Goal: Task Accomplishment & Management: Manage account settings

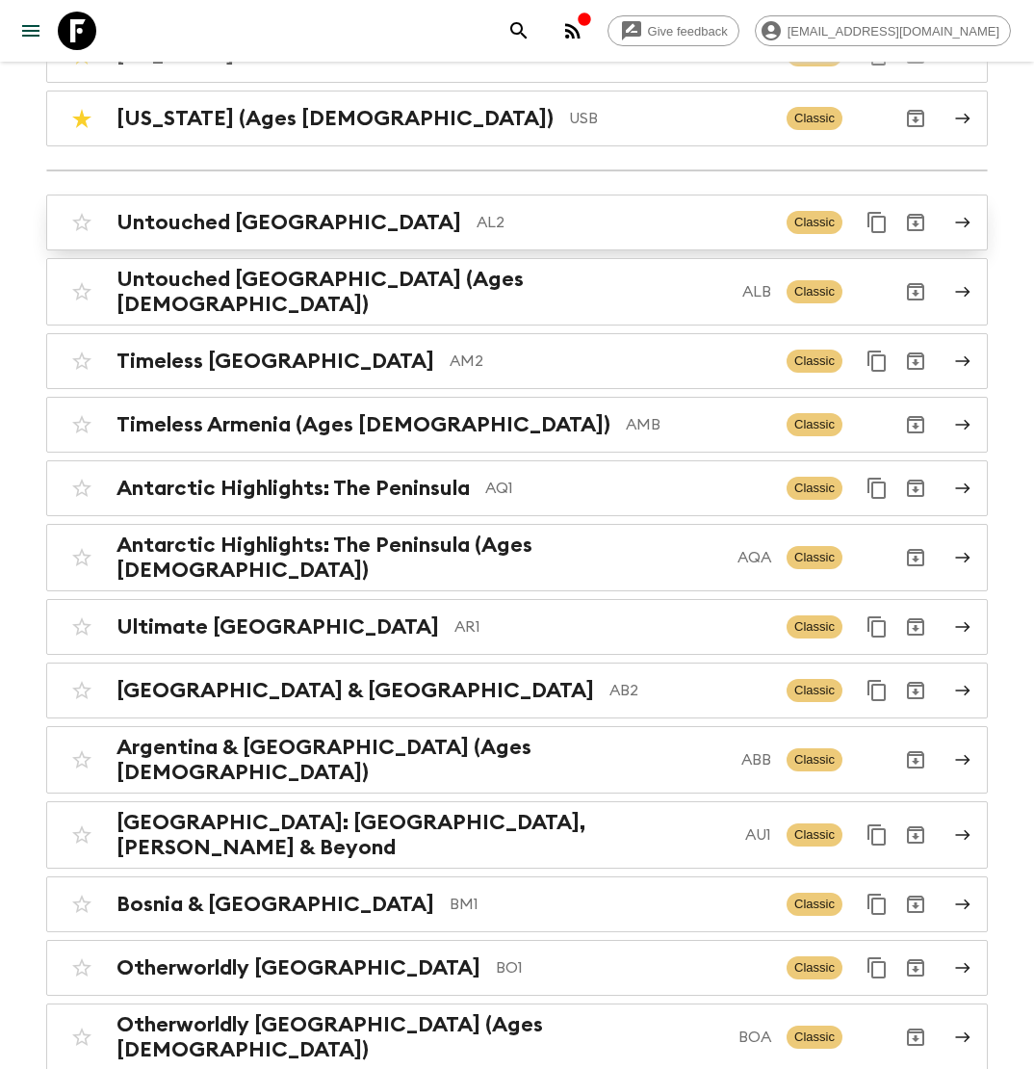
scroll to position [361, 0]
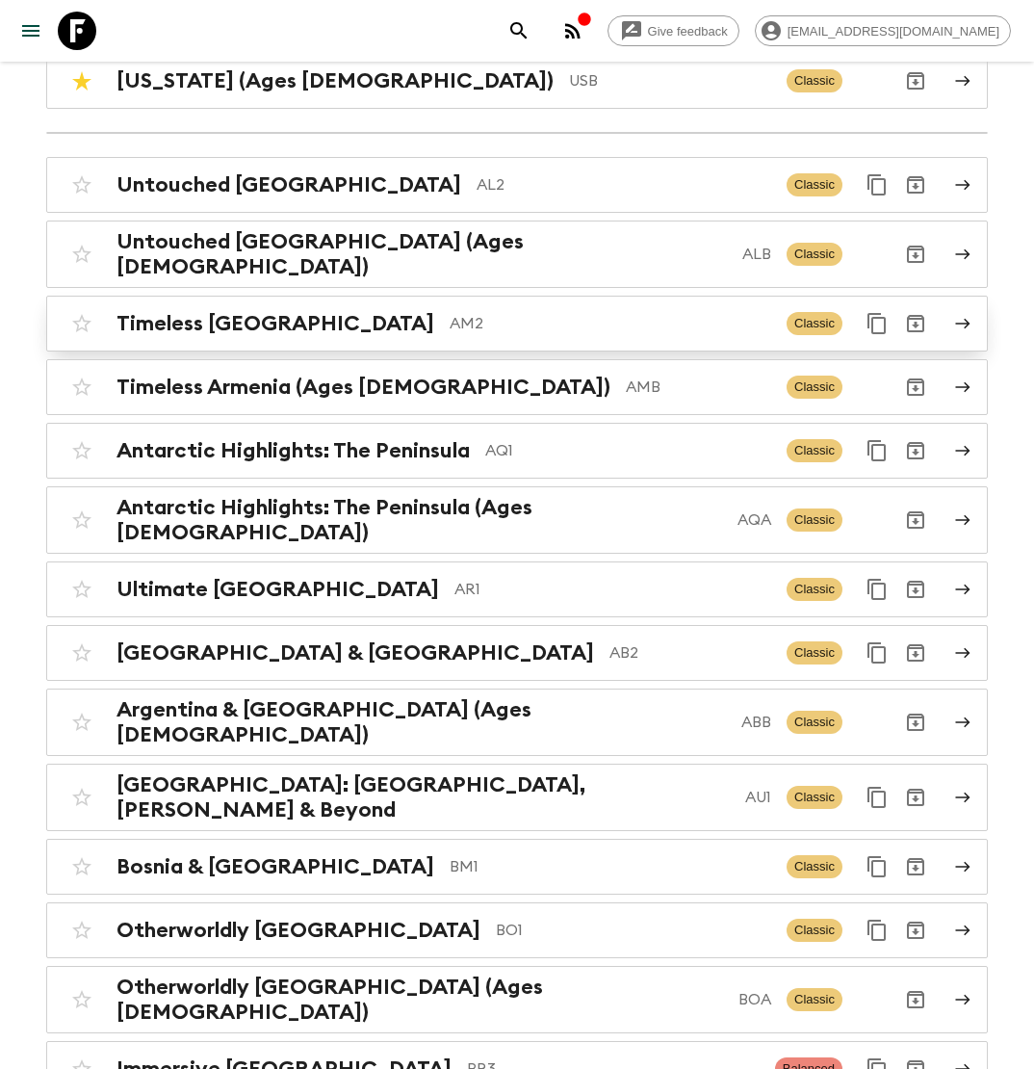
click at [450, 319] on p "AM2" at bounding box center [611, 323] width 322 height 23
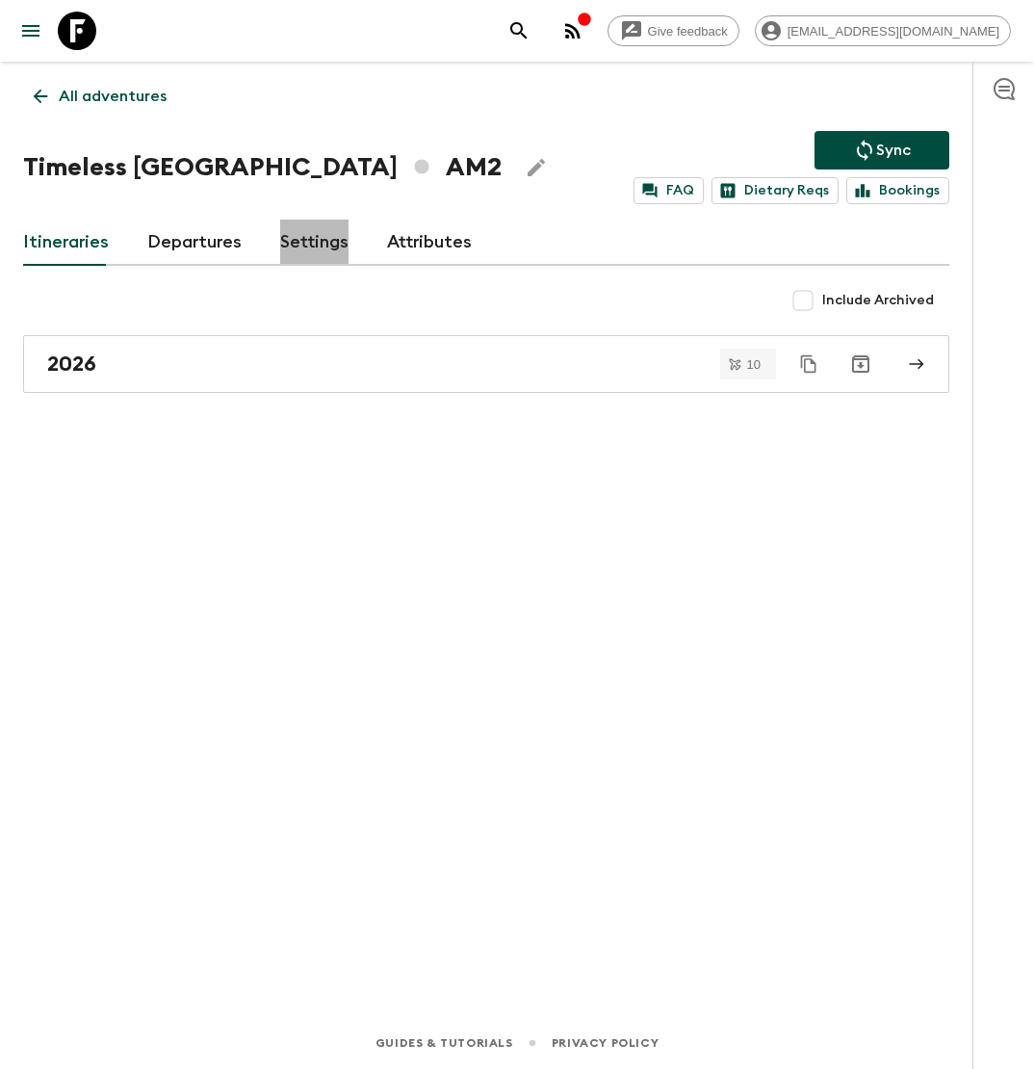
click at [302, 242] on link "Settings" at bounding box center [314, 242] width 68 height 46
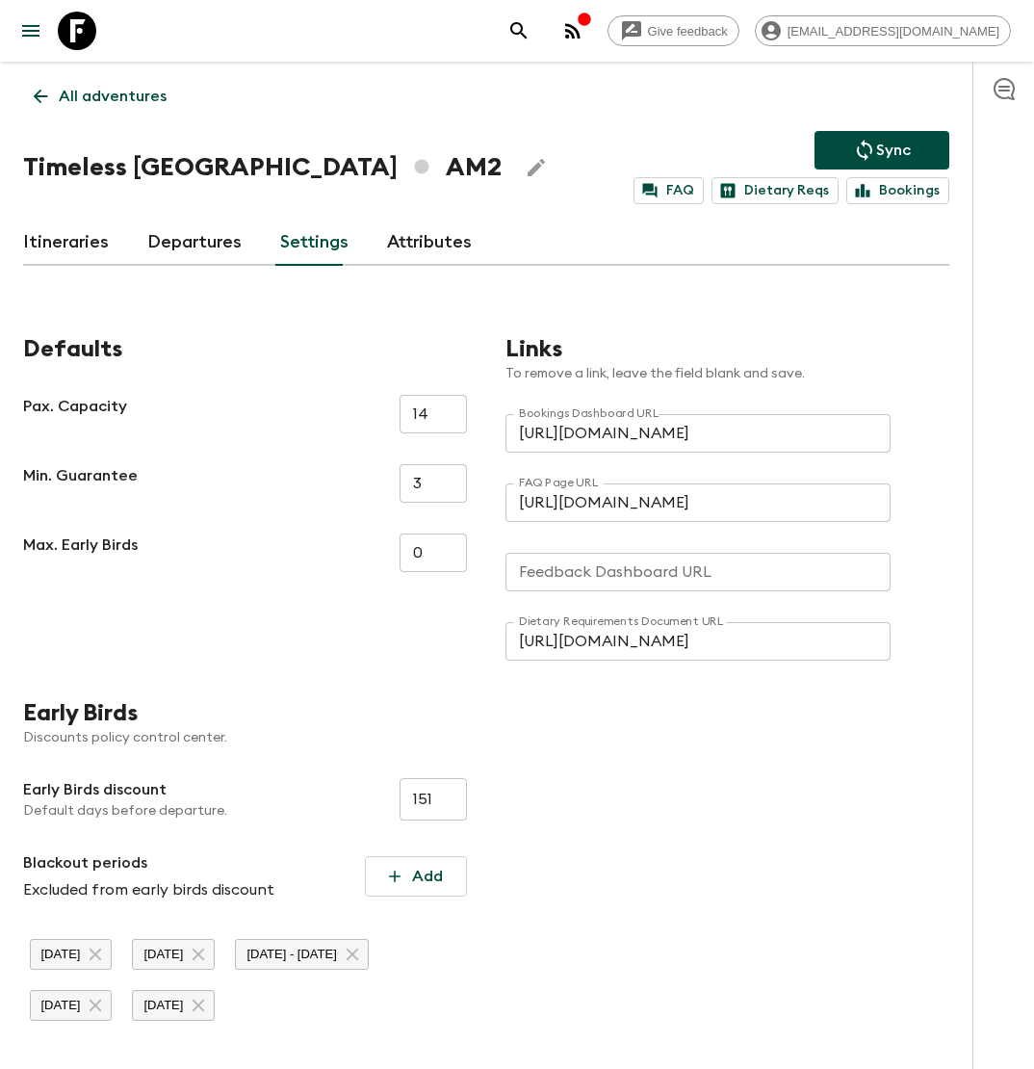
click at [590, 579] on input "Feedback Dashboard URL" at bounding box center [697, 572] width 385 height 39
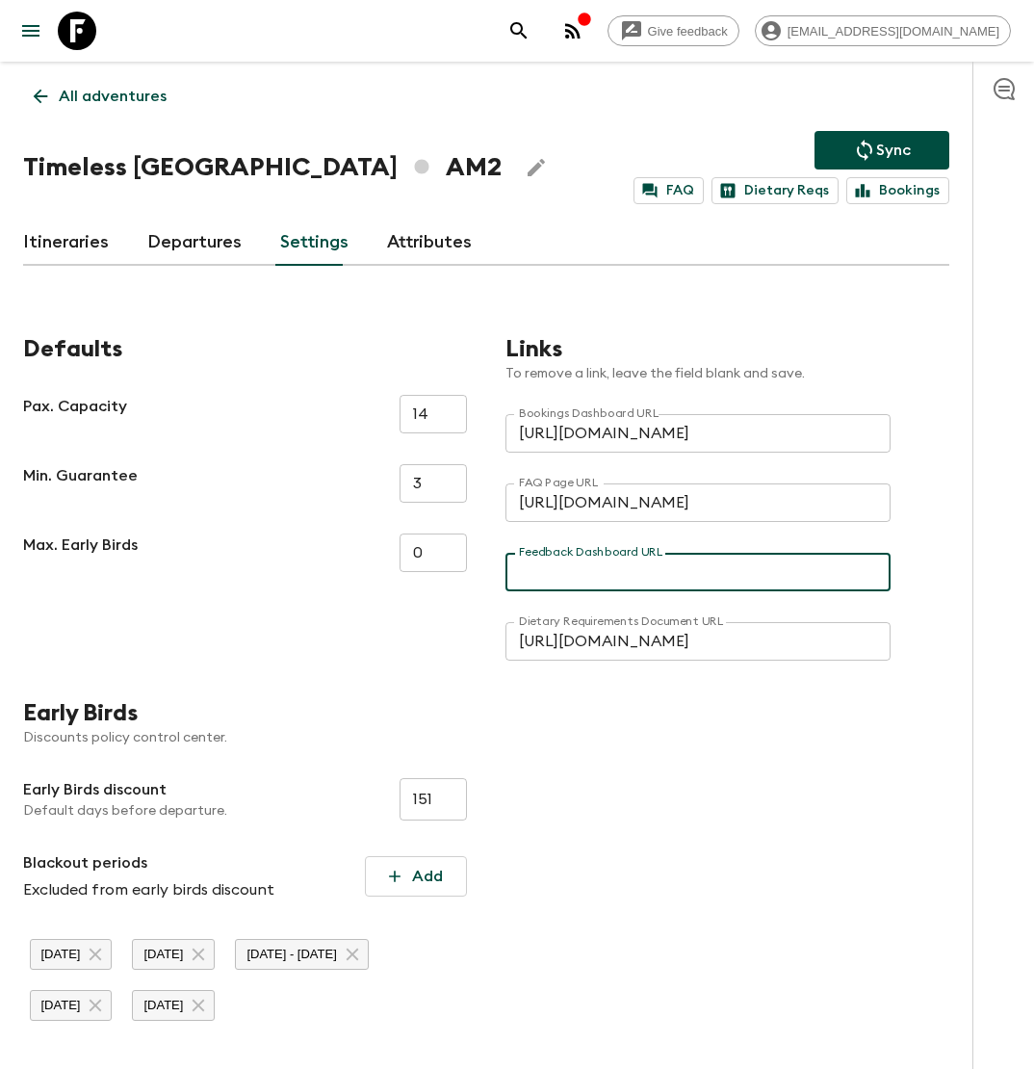
paste input "[URL][DOMAIN_NAME]"
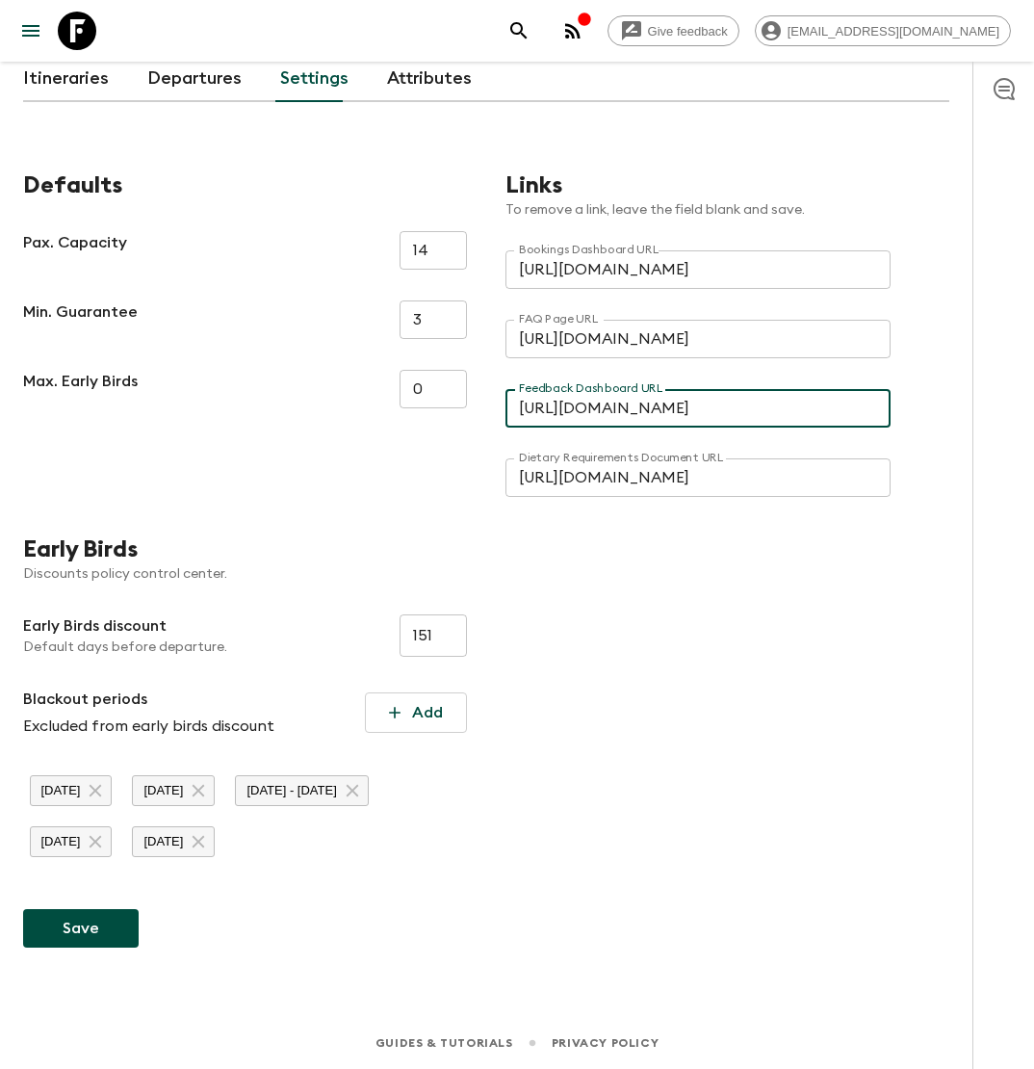
type input "[URL][DOMAIN_NAME]"
click at [90, 927] on button "Save" at bounding box center [81, 928] width 116 height 39
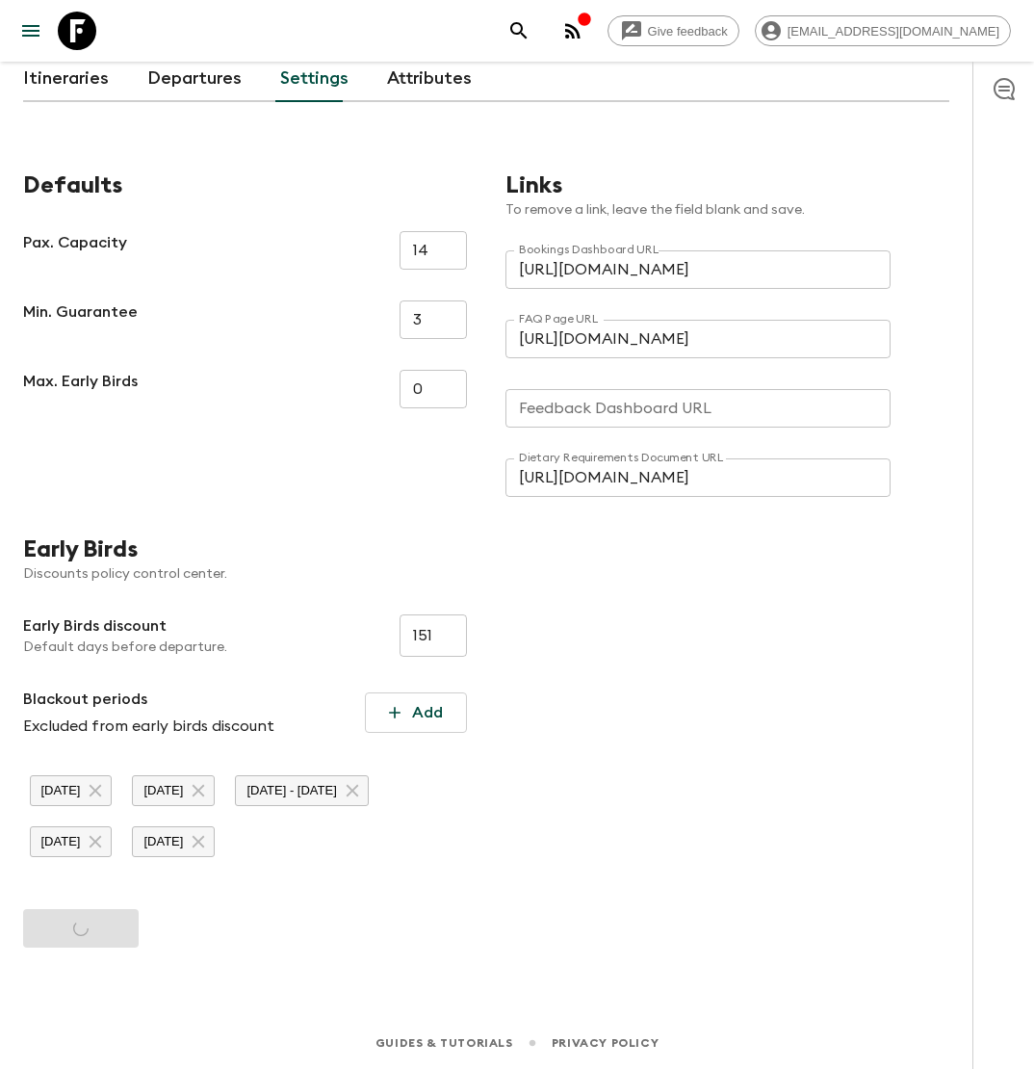
type input "[URL][DOMAIN_NAME]"
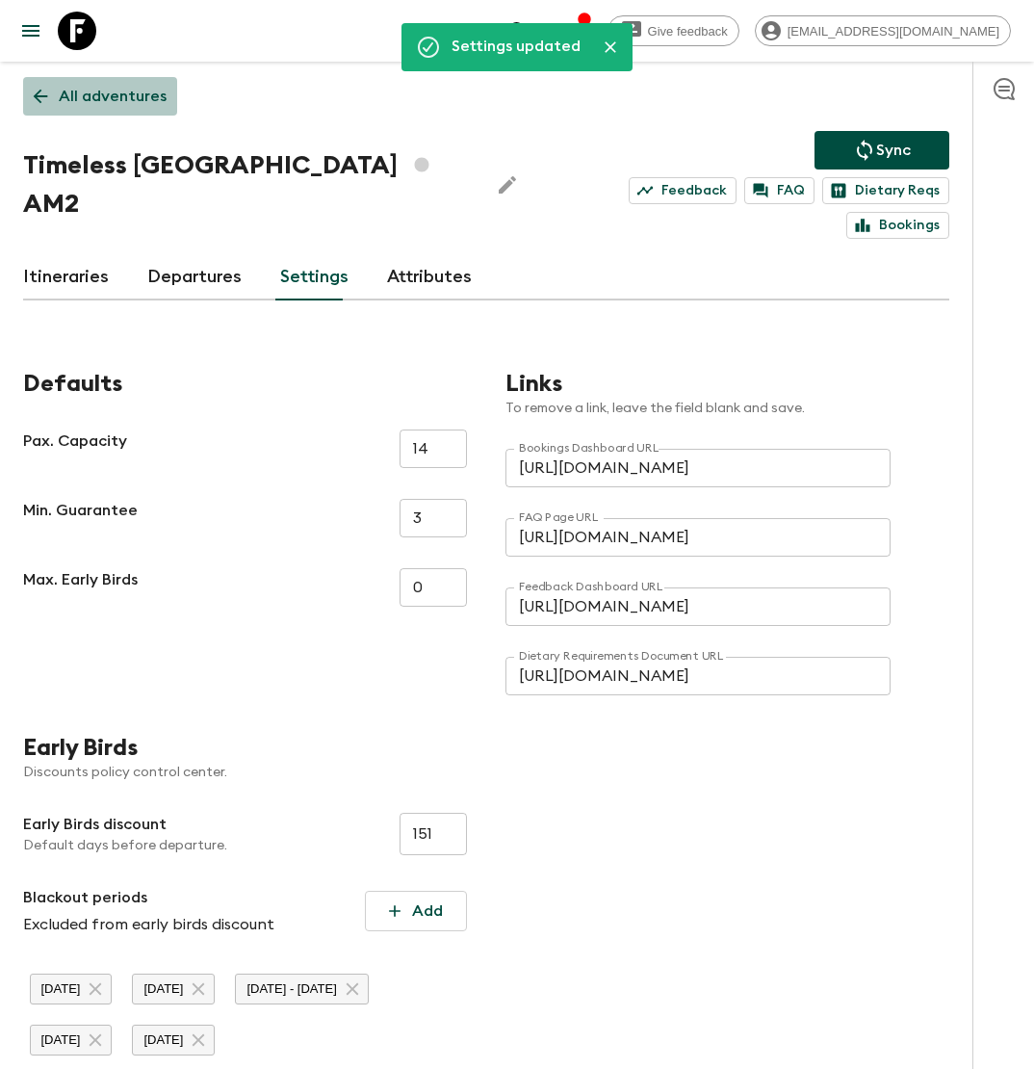
click at [104, 88] on p "All adventures" at bounding box center [113, 96] width 108 height 23
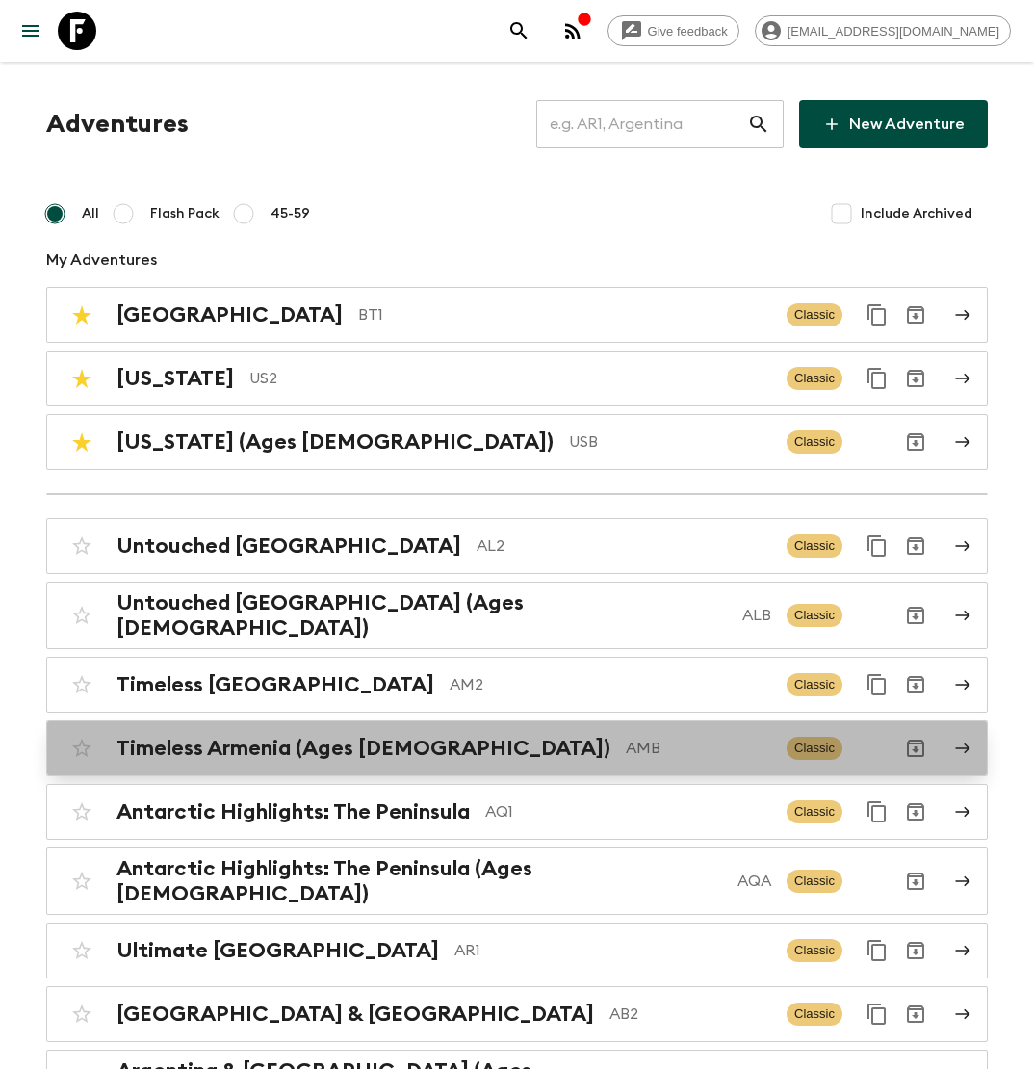
click at [407, 735] on h2 "Timeless Armenia (Ages [DEMOGRAPHIC_DATA])" at bounding box center [363, 747] width 494 height 25
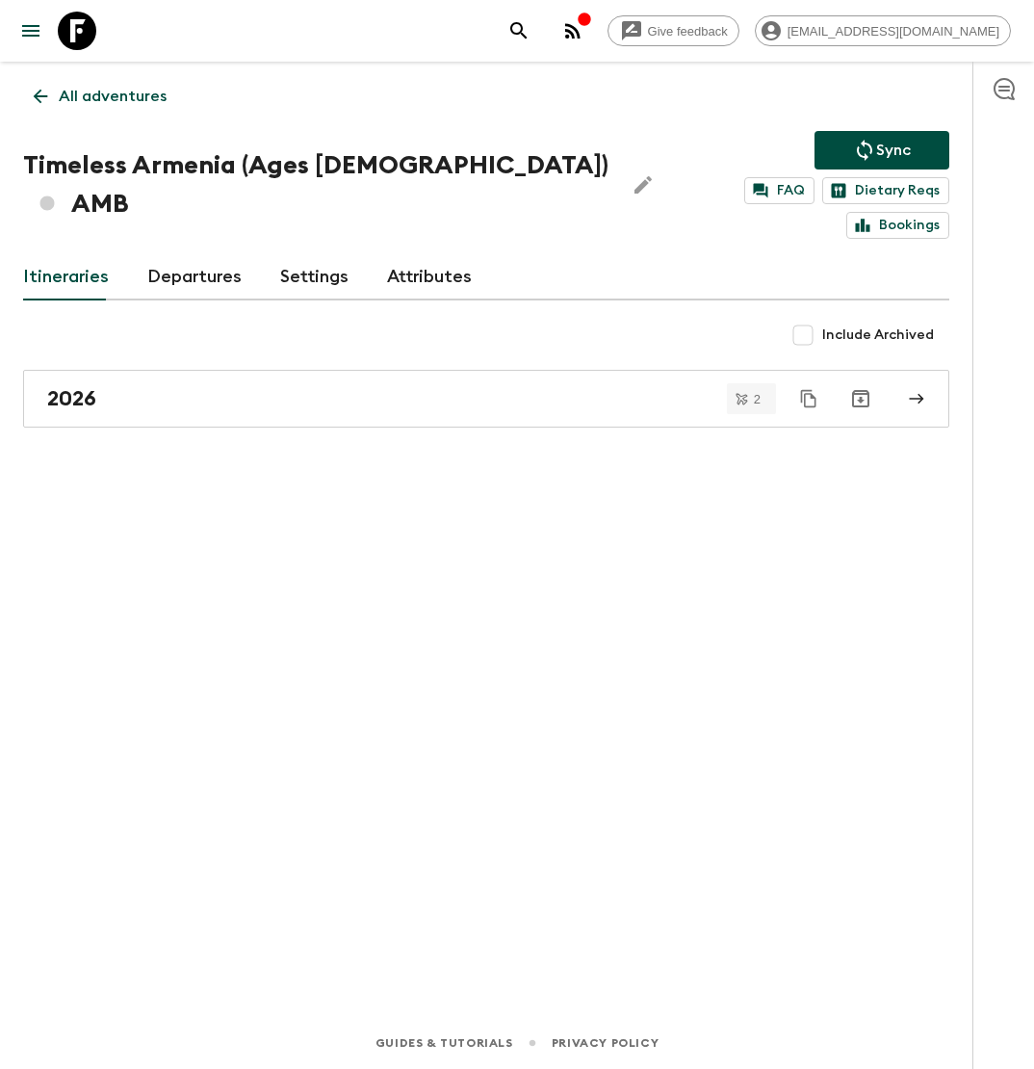
click at [423, 254] on link "Attributes" at bounding box center [429, 277] width 85 height 46
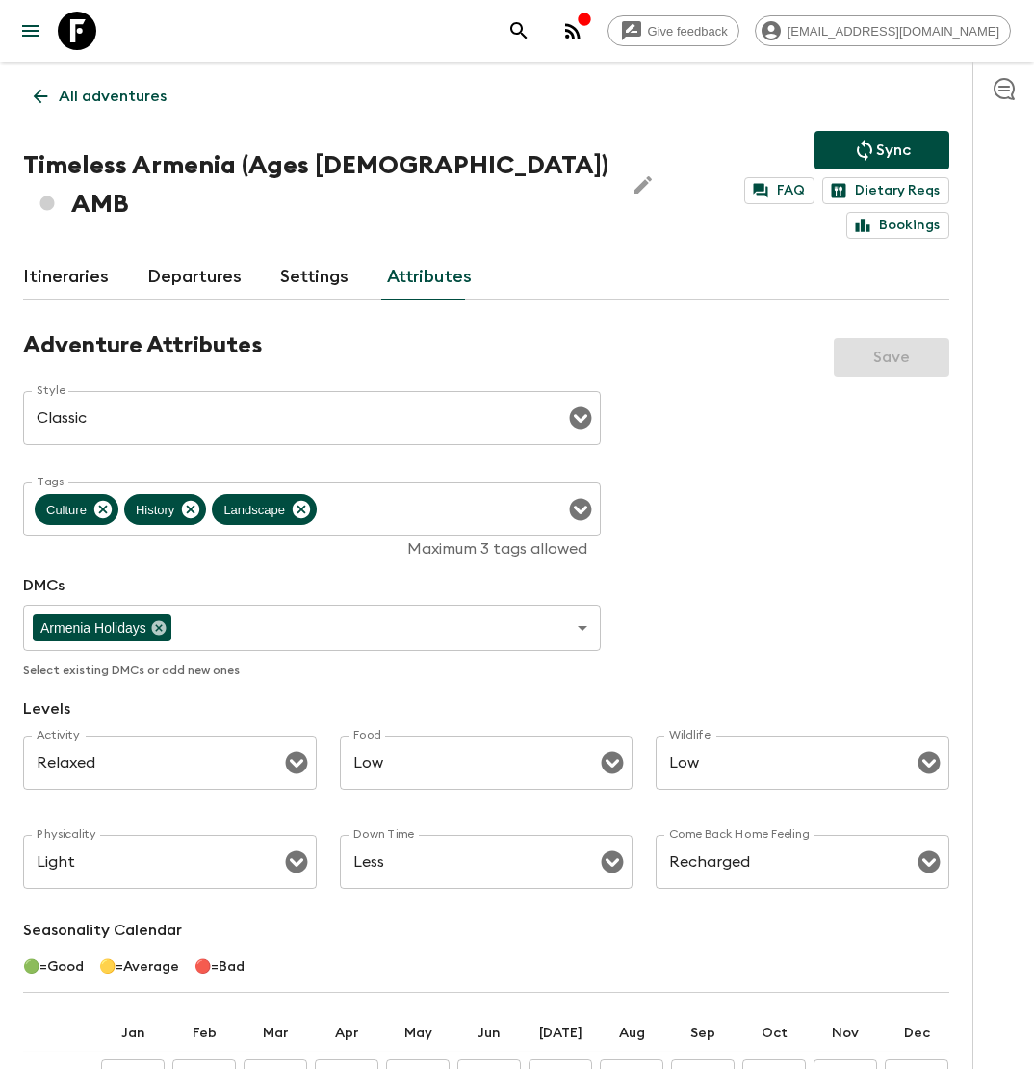
click at [301, 254] on link "Settings" at bounding box center [314, 277] width 68 height 46
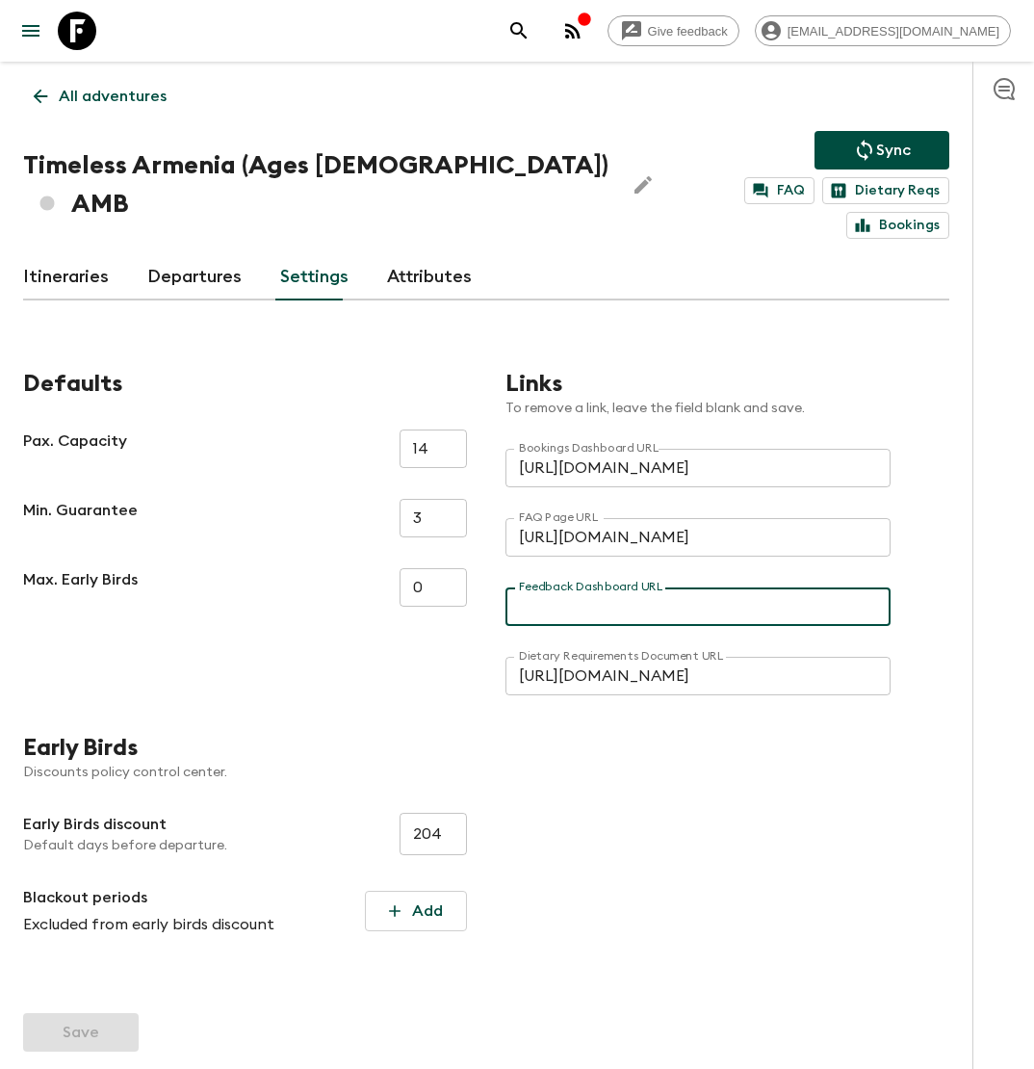
click at [636, 587] on input "Feedback Dashboard URL" at bounding box center [697, 606] width 385 height 39
paste input "[URL][DOMAIN_NAME]"
type input "[URL][DOMAIN_NAME]"
click at [91, 1013] on button "Save" at bounding box center [81, 1032] width 116 height 39
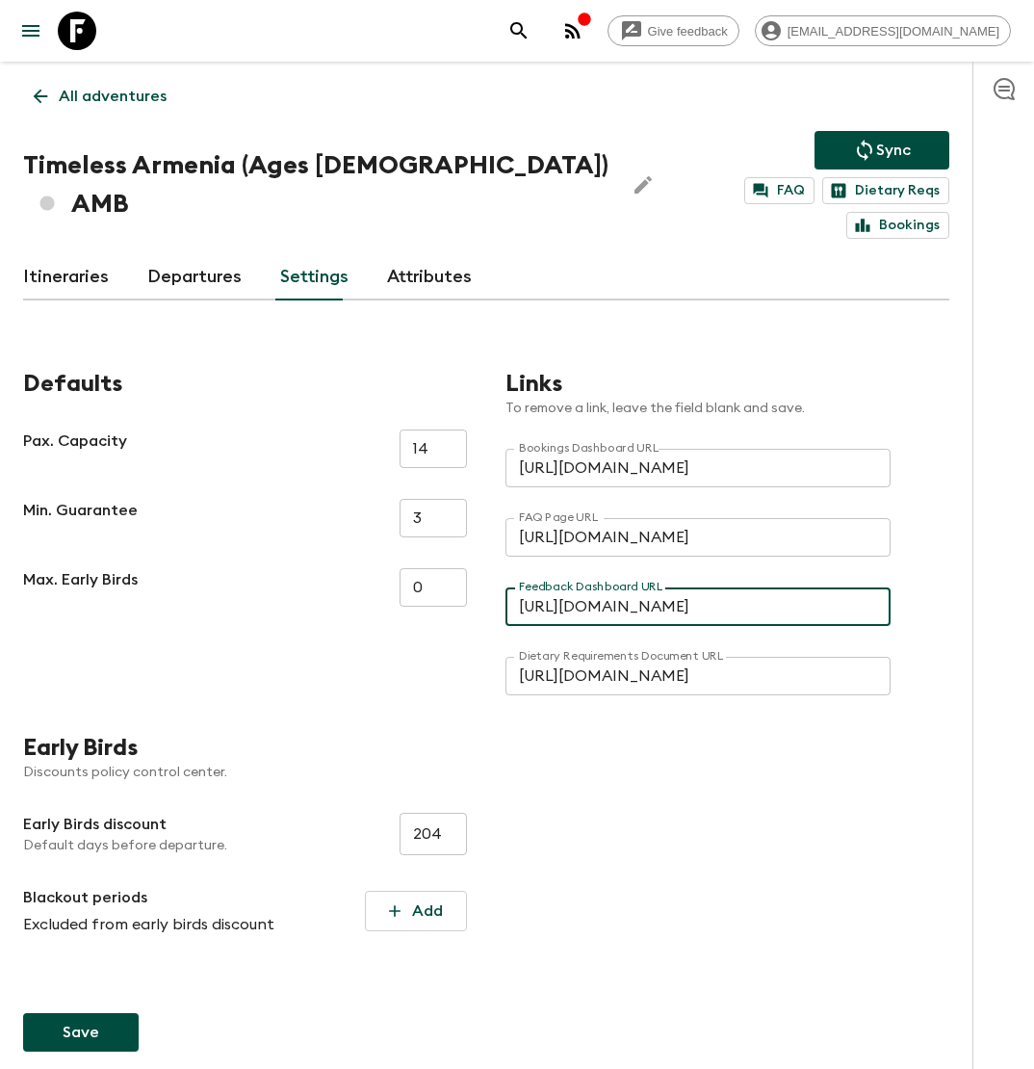
scroll to position [0, 0]
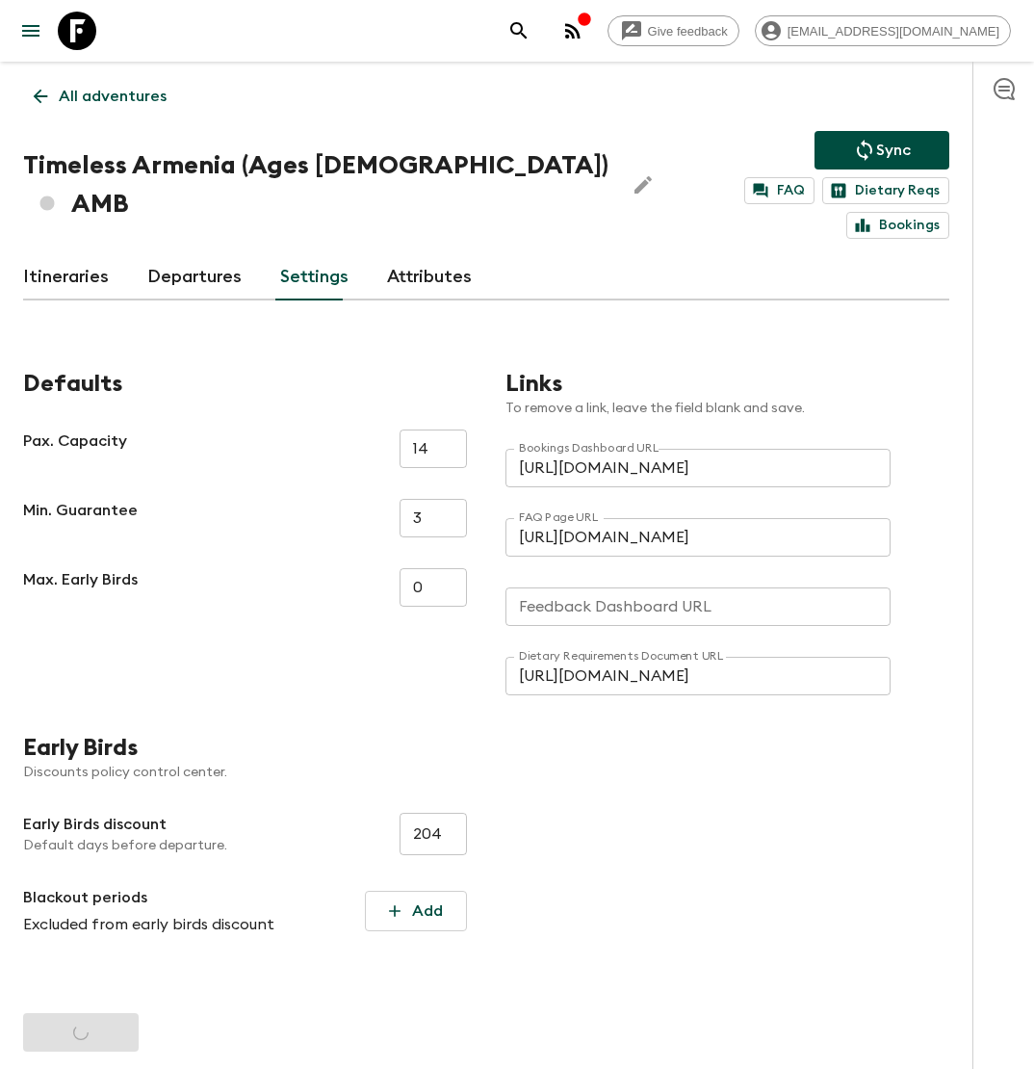
type input "[URL][DOMAIN_NAME]"
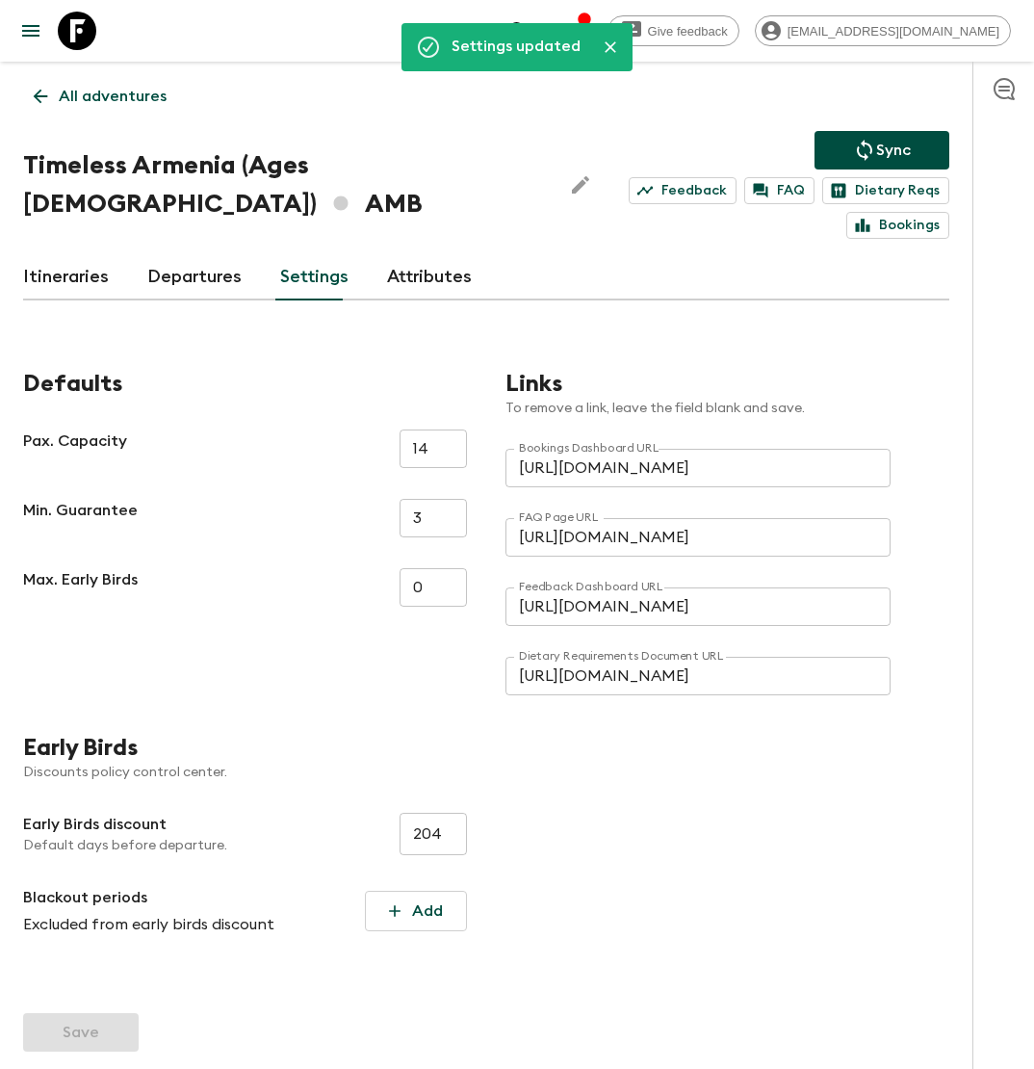
click at [53, 82] on link "All adventures" at bounding box center [100, 96] width 154 height 39
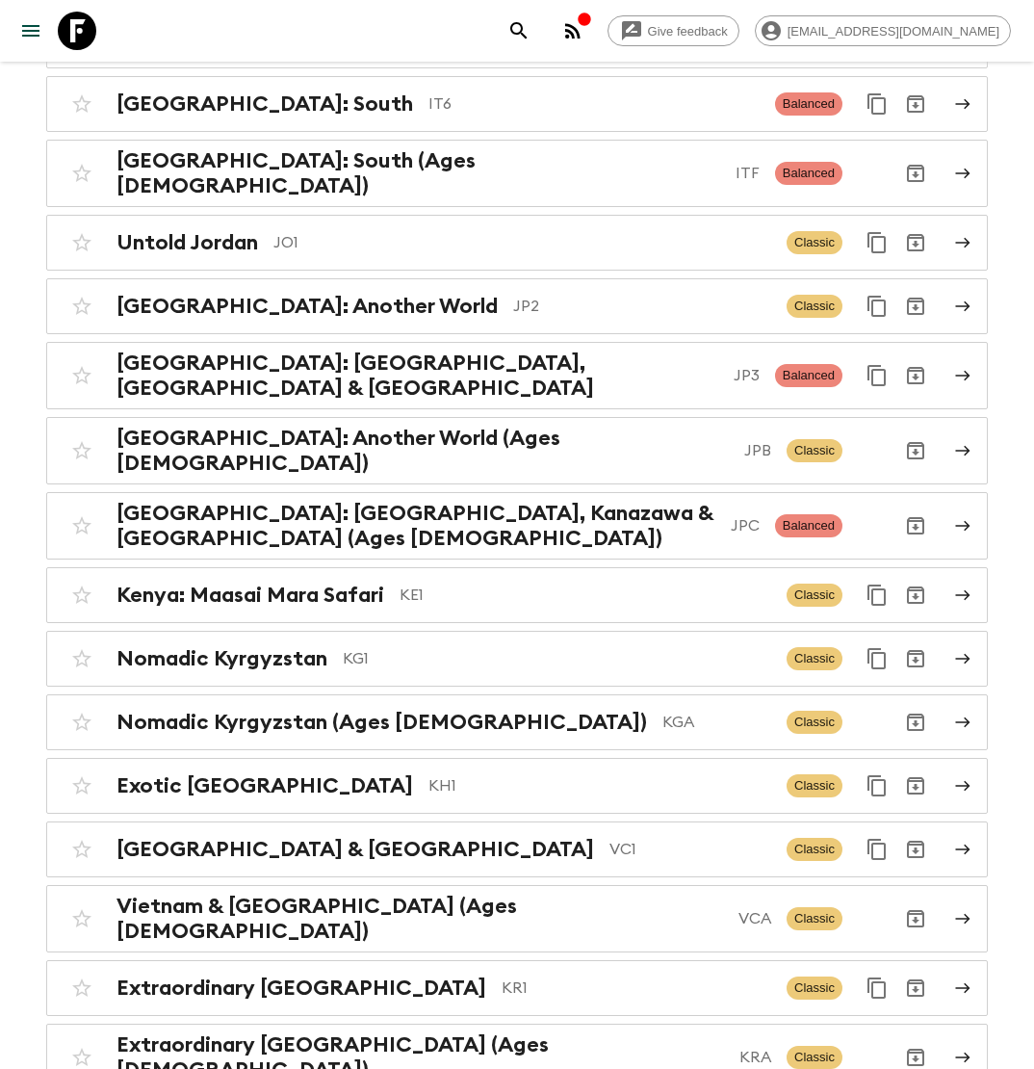
scroll to position [4873, 0]
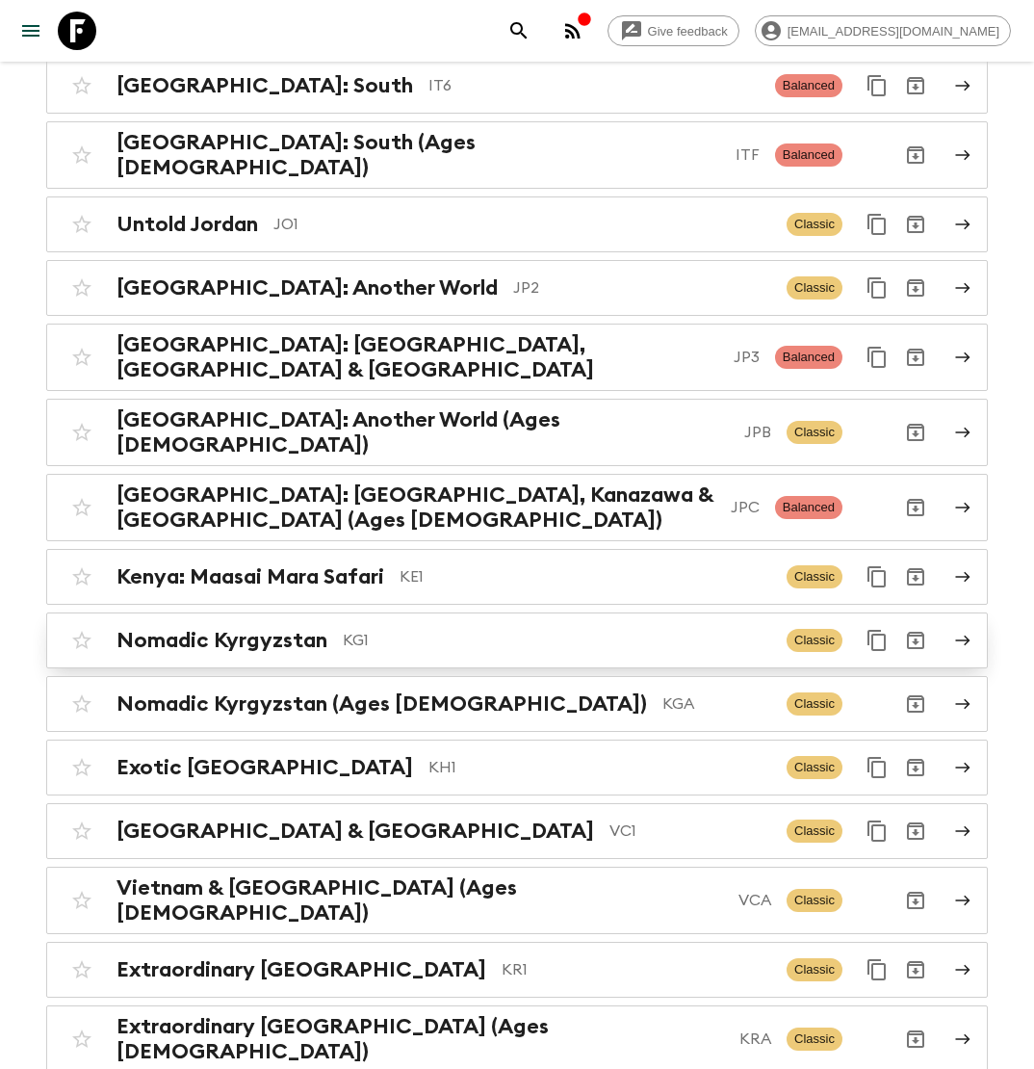
click at [504, 612] on link "Nomadic Kyrgyzstan KG1 Classic" at bounding box center [516, 640] width 941 height 56
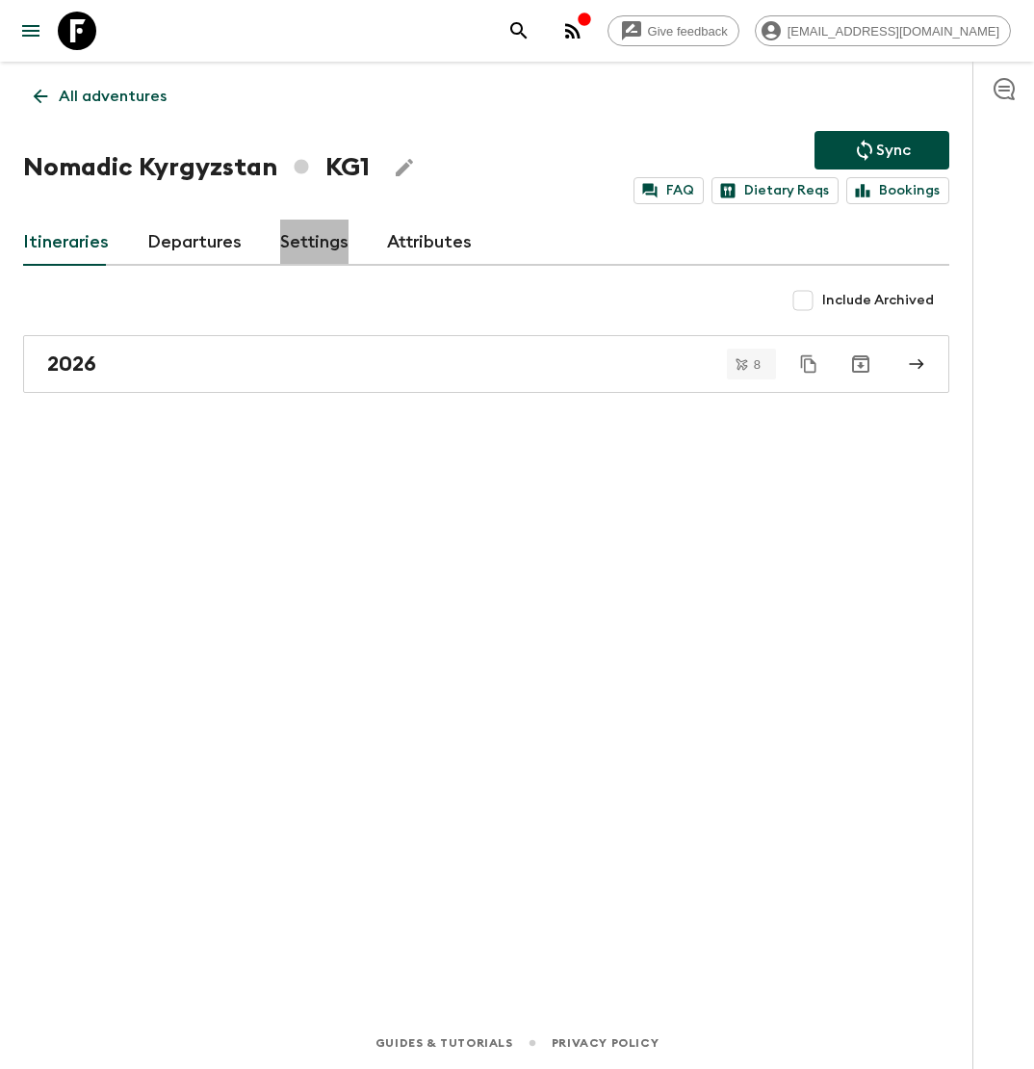
click at [310, 240] on link "Settings" at bounding box center [314, 242] width 68 height 46
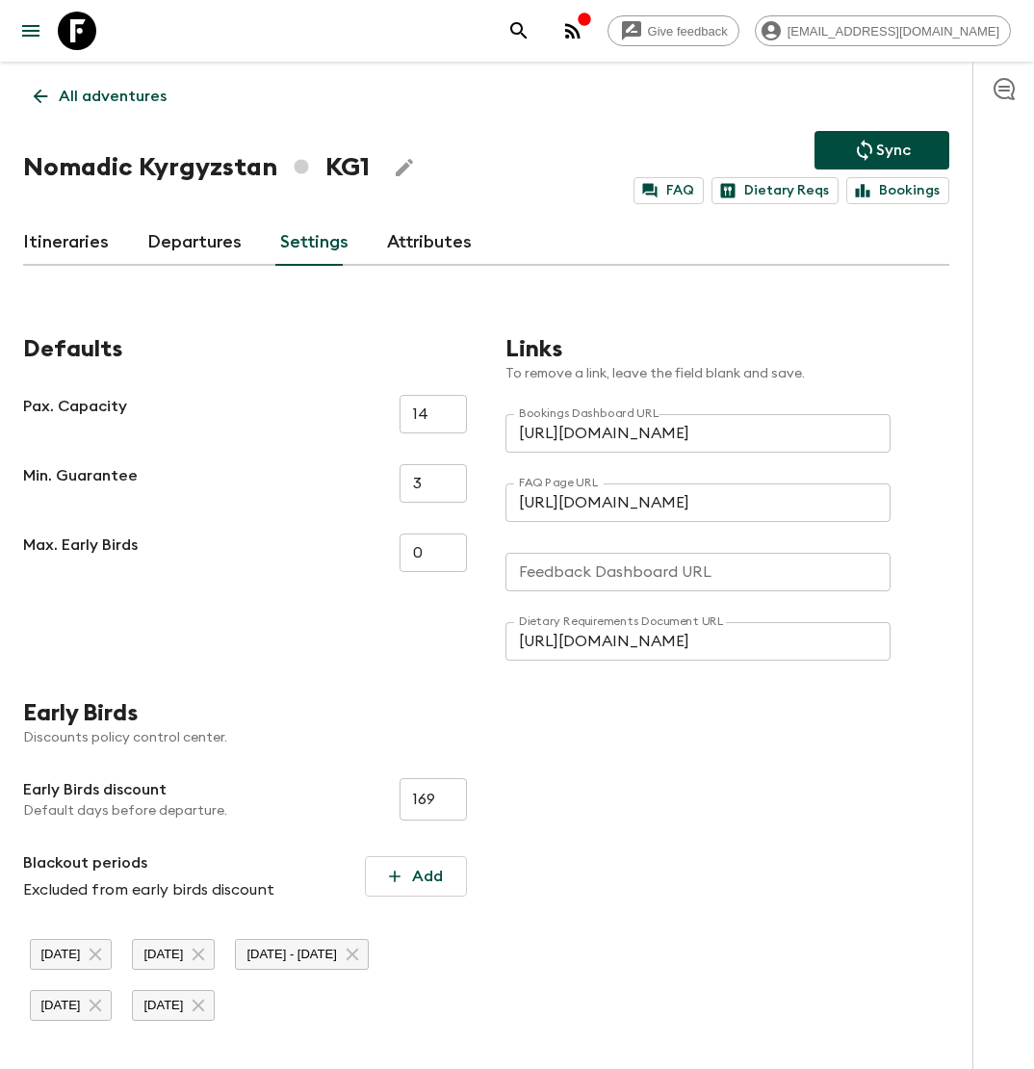
click at [566, 580] on input "Feedback Dashboard URL" at bounding box center [697, 572] width 385 height 39
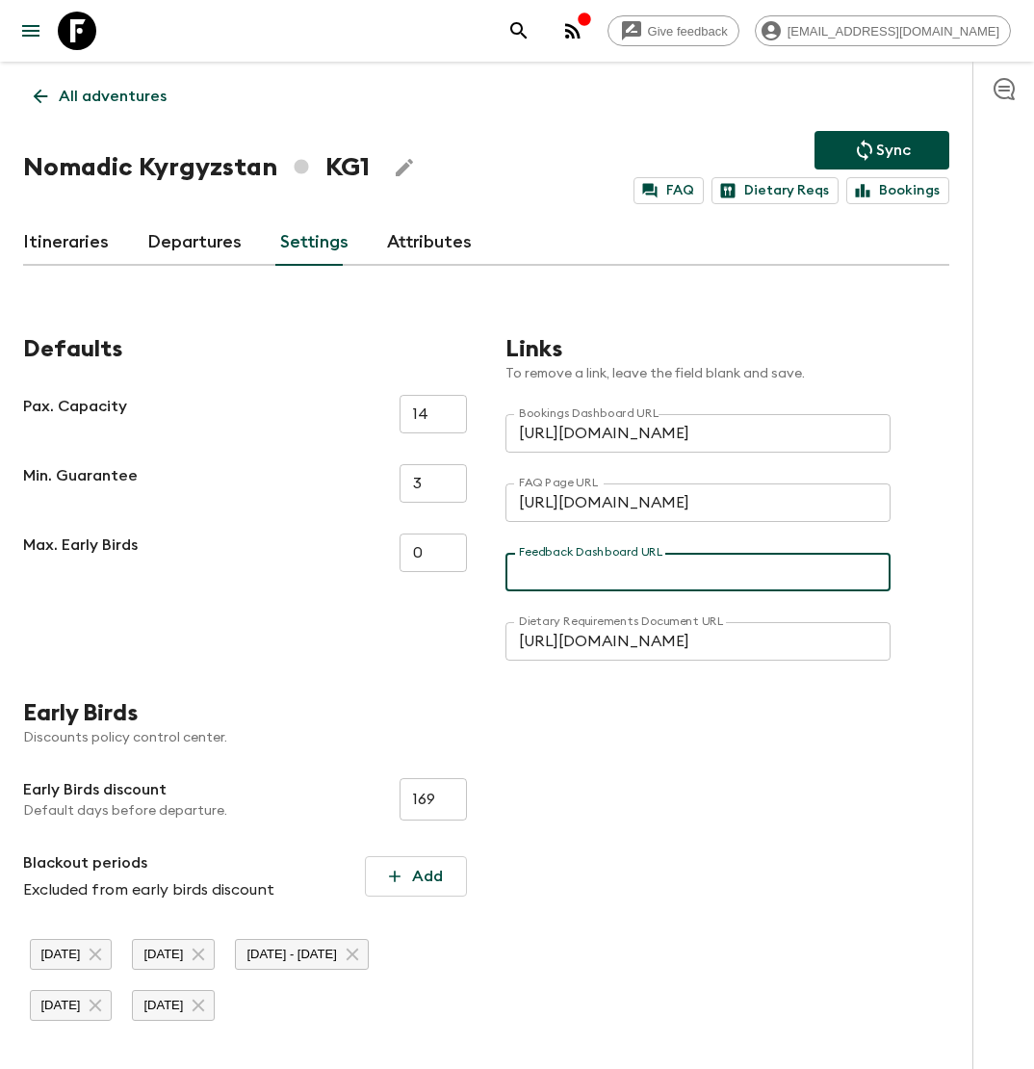
paste input "[URL][DOMAIN_NAME]"
type input "[URL][DOMAIN_NAME]"
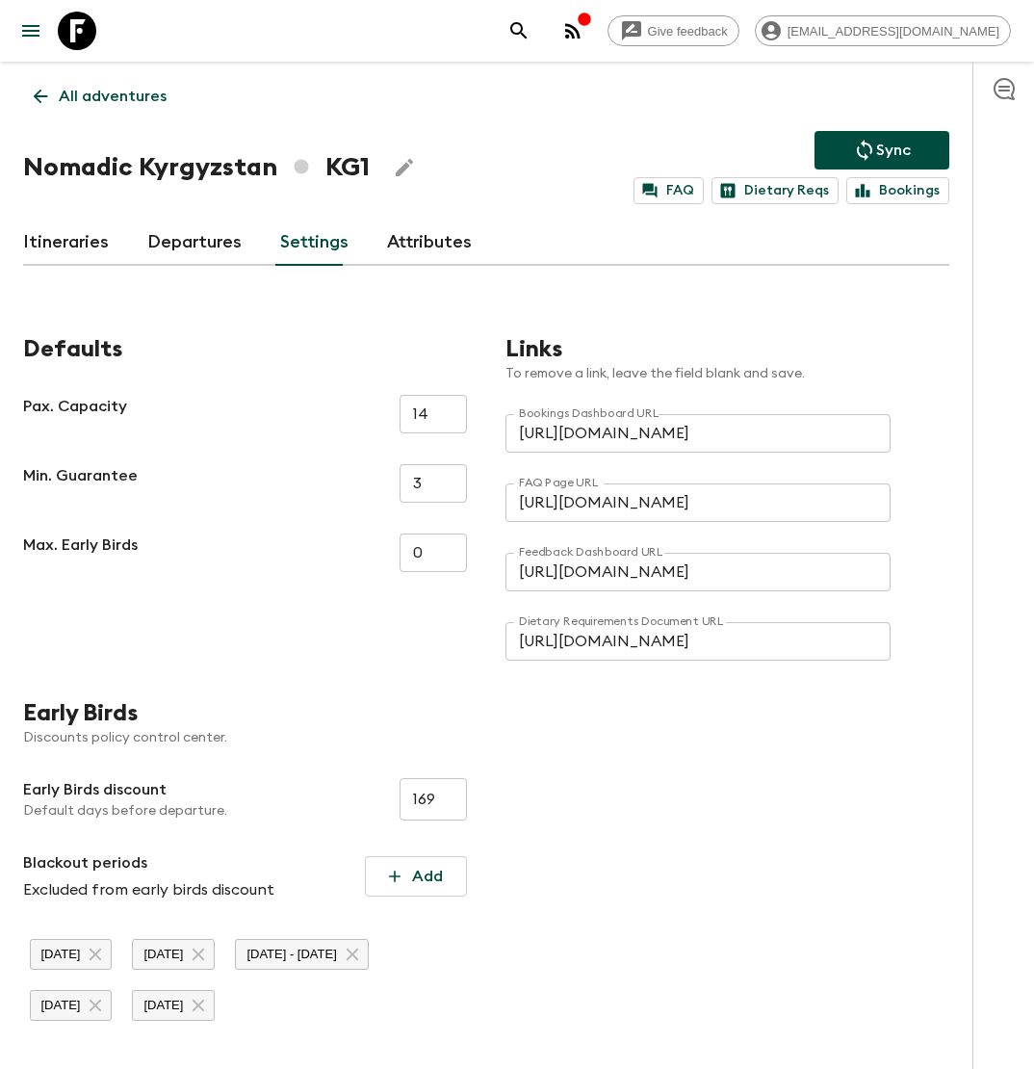
click at [630, 890] on div "Defaults Pax. Capacity 14 ​ Min. Guarantee 3 ​ Max. Early Birds 0 ​ Links To re…" at bounding box center [467, 662] width 965 height 730
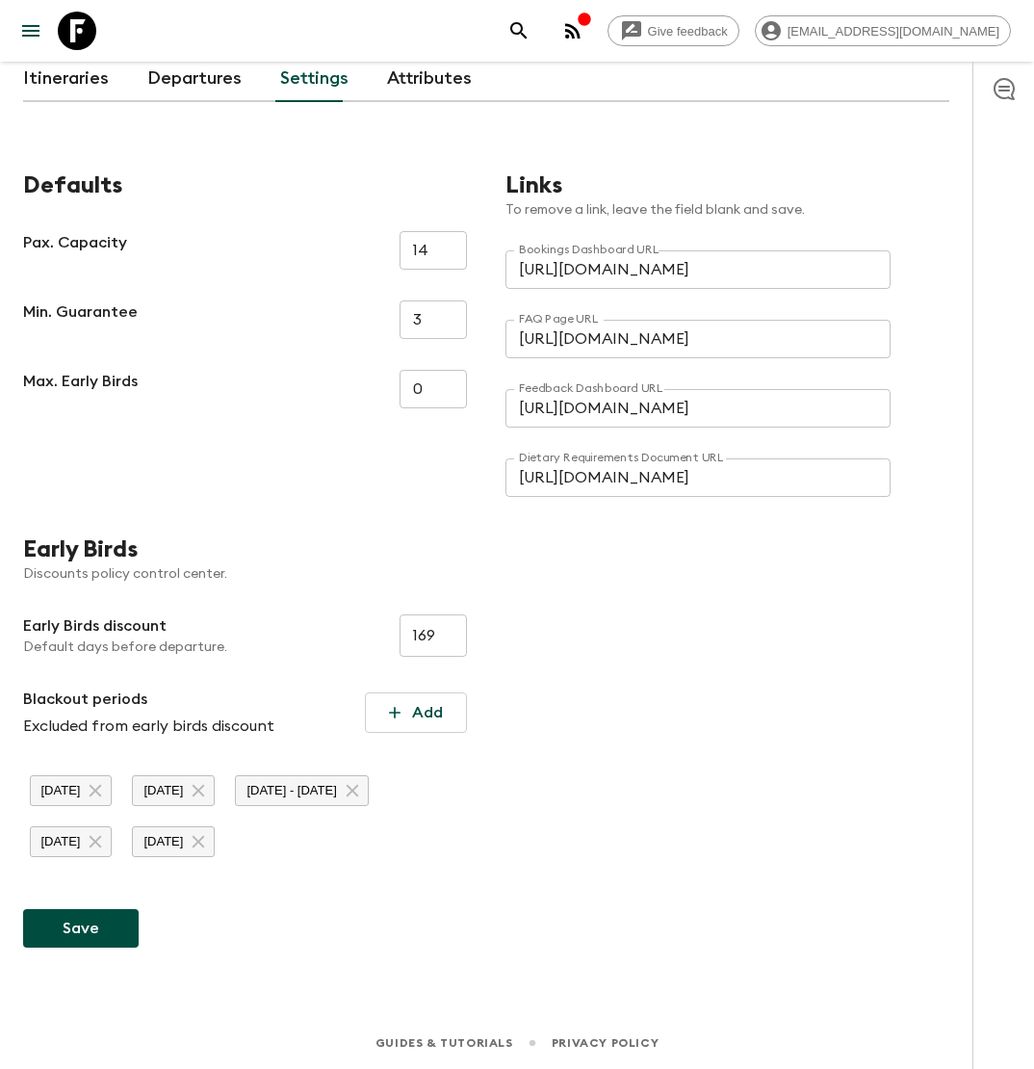
click at [92, 930] on button "Save" at bounding box center [81, 928] width 116 height 39
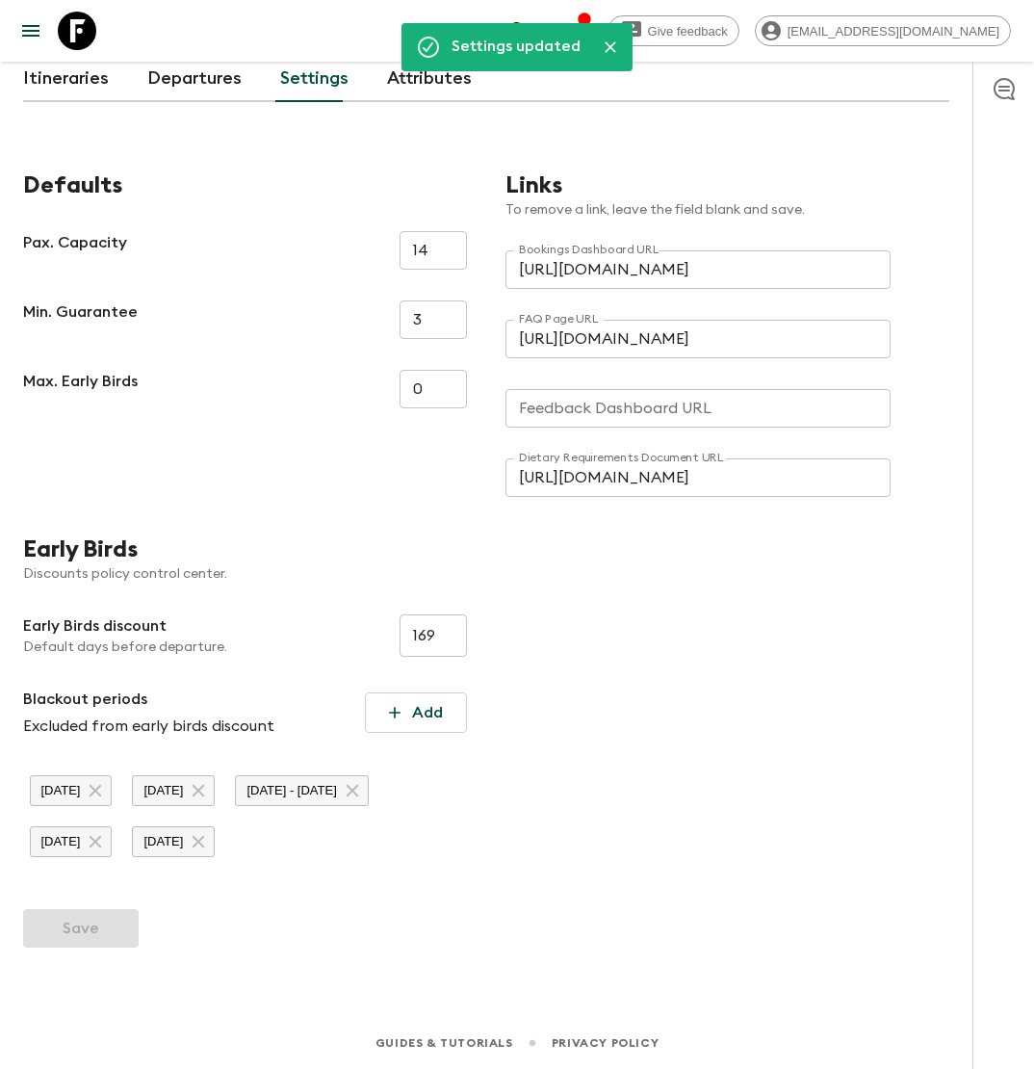
type input "[URL][DOMAIN_NAME]"
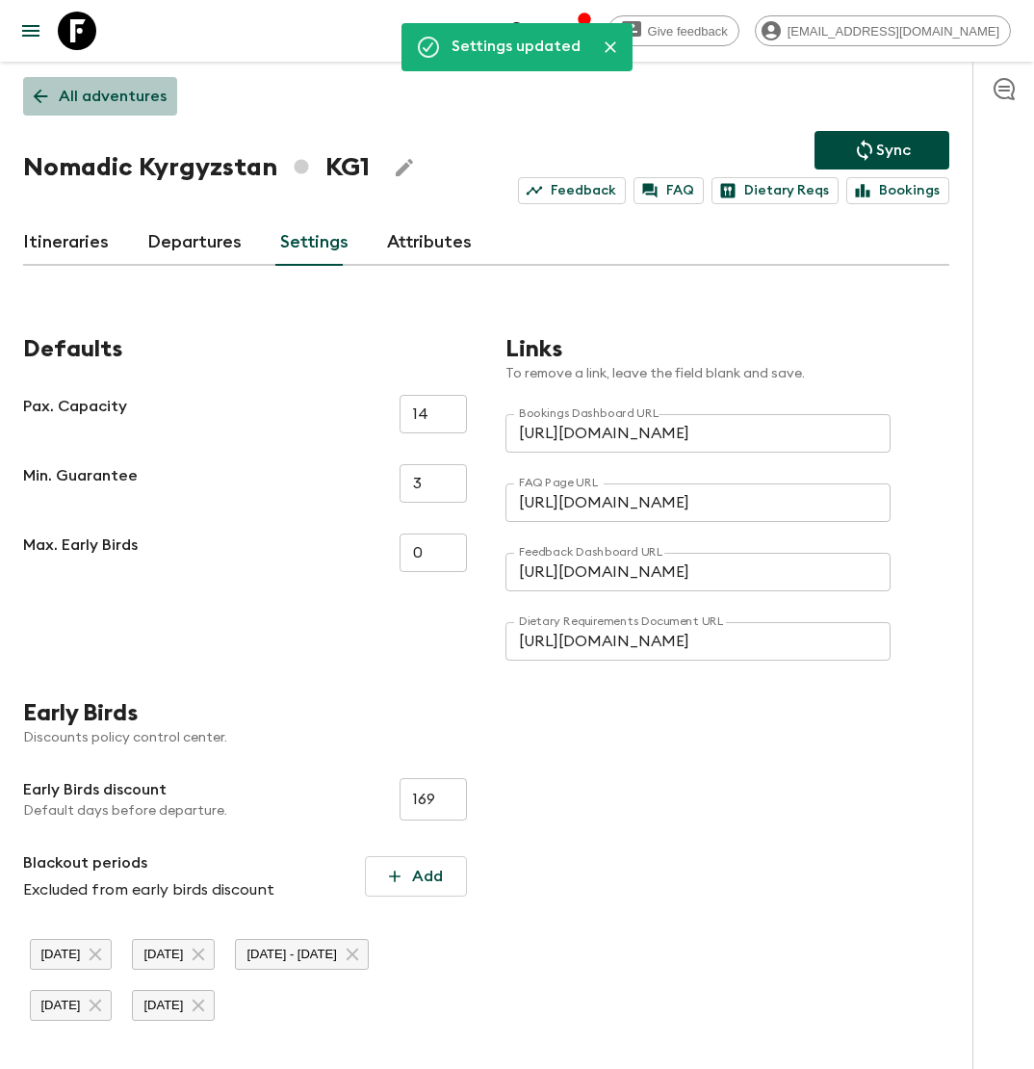
click at [114, 95] on p "All adventures" at bounding box center [113, 96] width 108 height 23
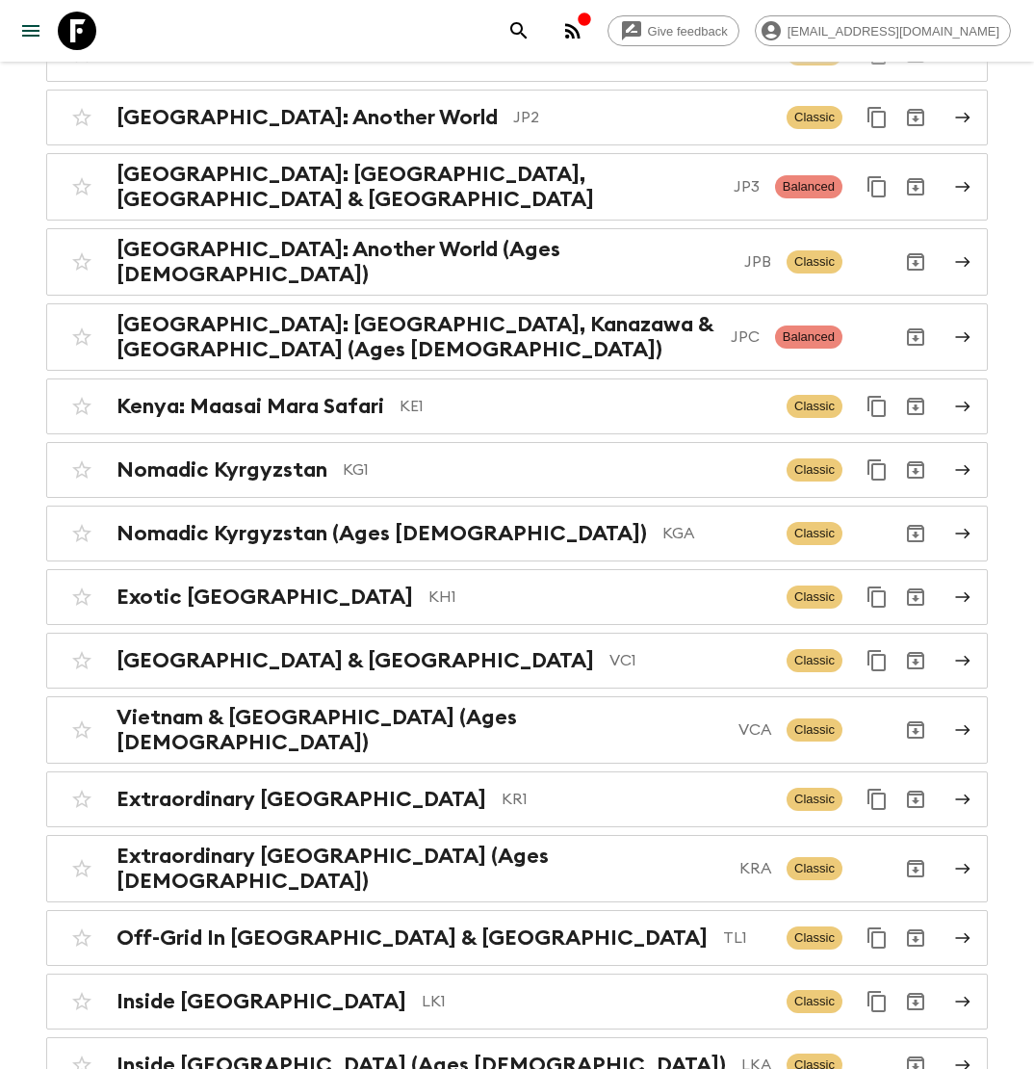
scroll to position [5046, 0]
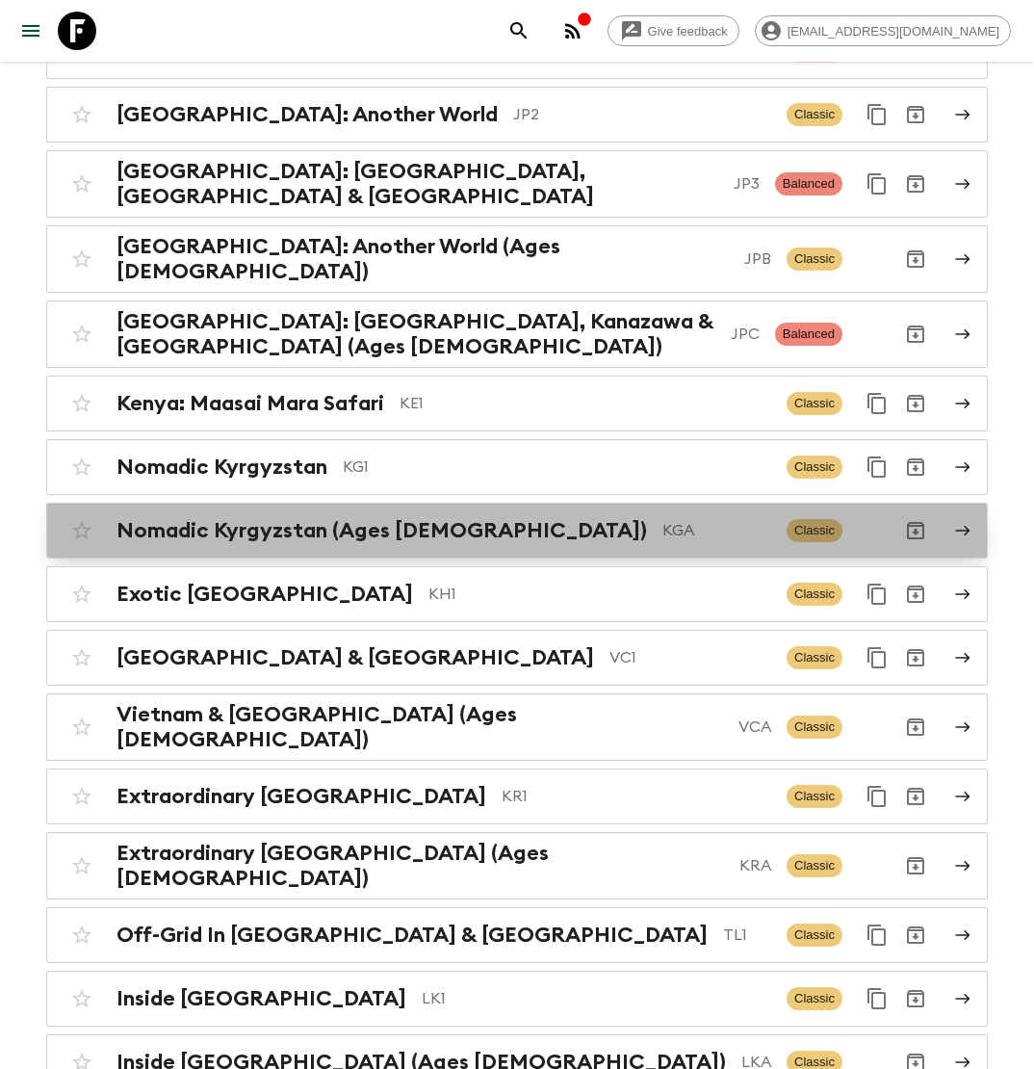
click at [457, 518] on div "Nomadic Kyrgyzstan (Ages [DEMOGRAPHIC_DATA]) KGA" at bounding box center [443, 530] width 655 height 25
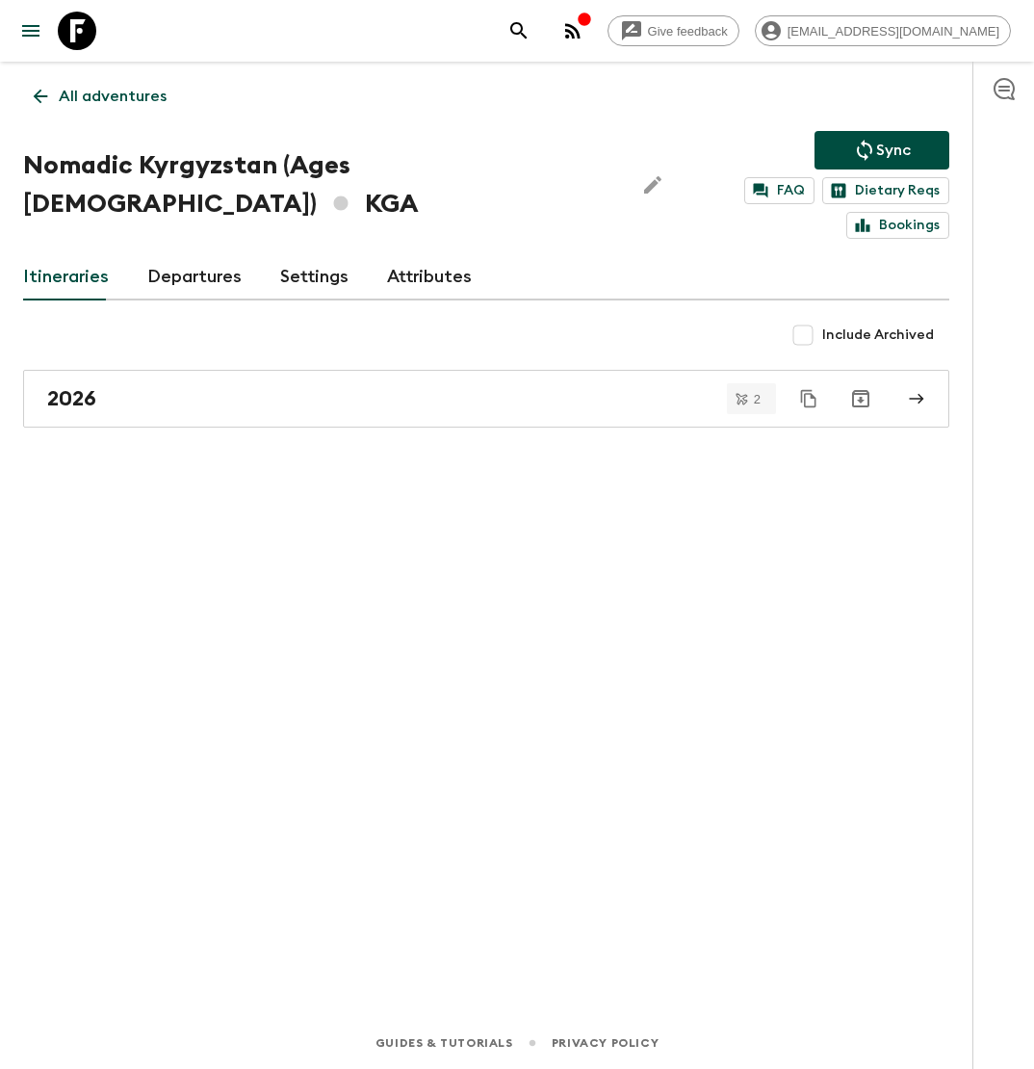
click at [310, 254] on link "Settings" at bounding box center [314, 277] width 68 height 46
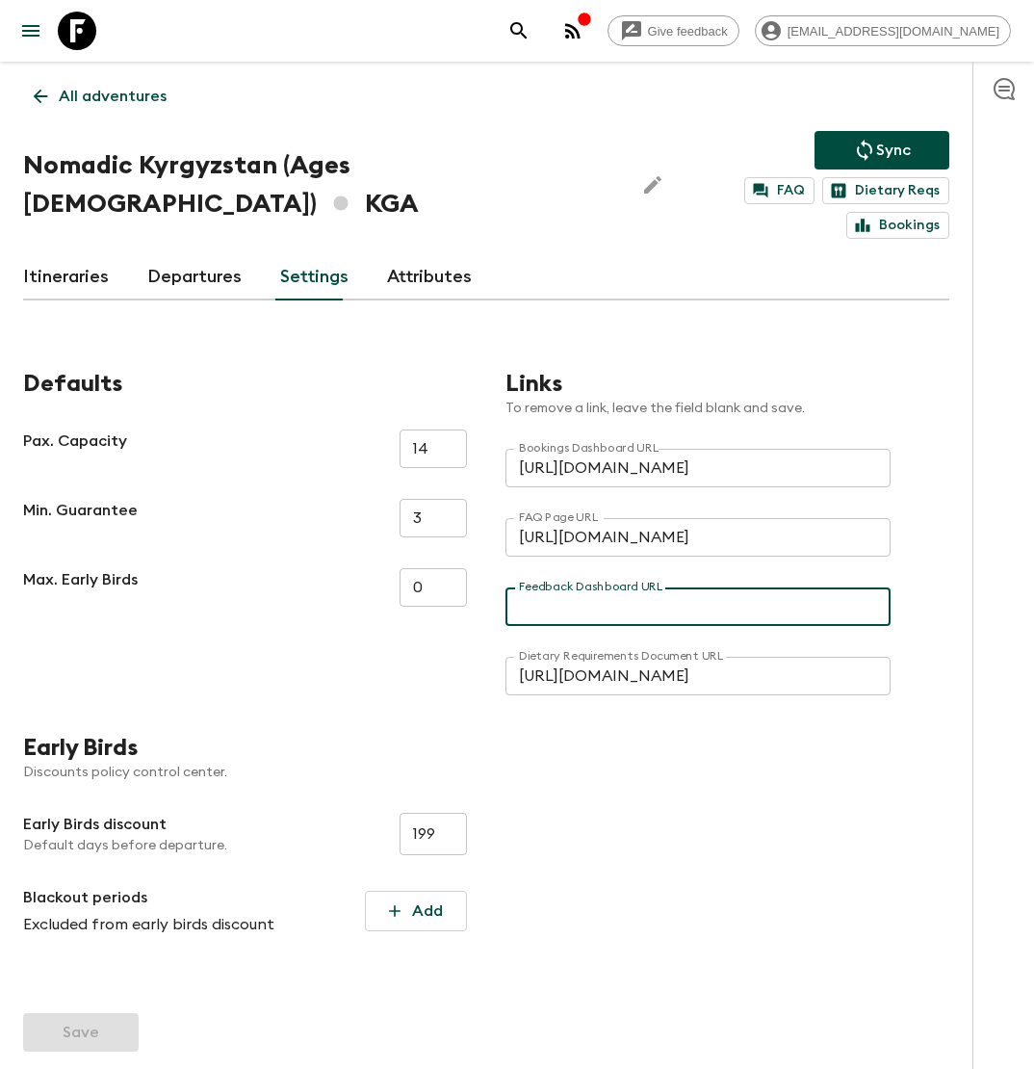
click at [684, 587] on input "Feedback Dashboard URL" at bounding box center [697, 606] width 385 height 39
paste input "[URL][DOMAIN_NAME]"
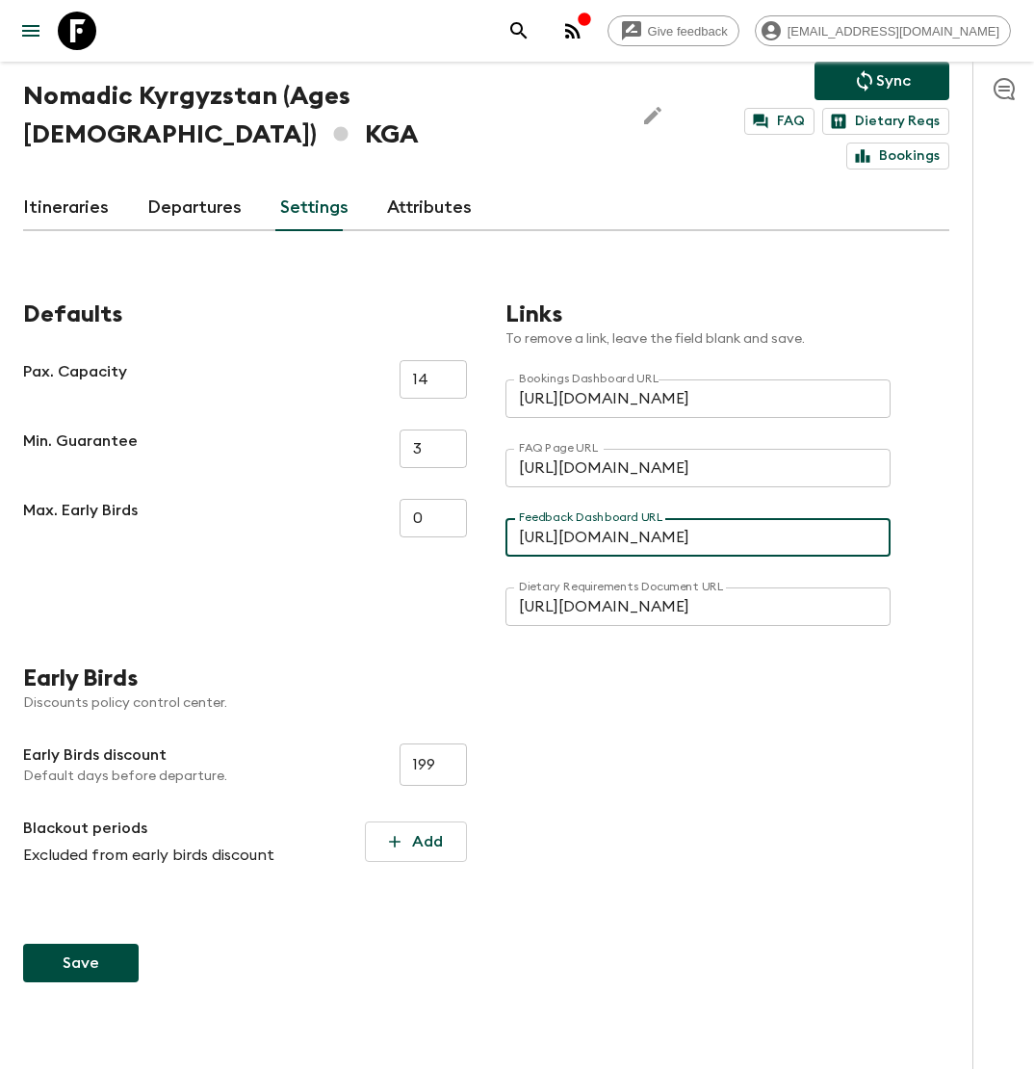
type input "[URL][DOMAIN_NAME]"
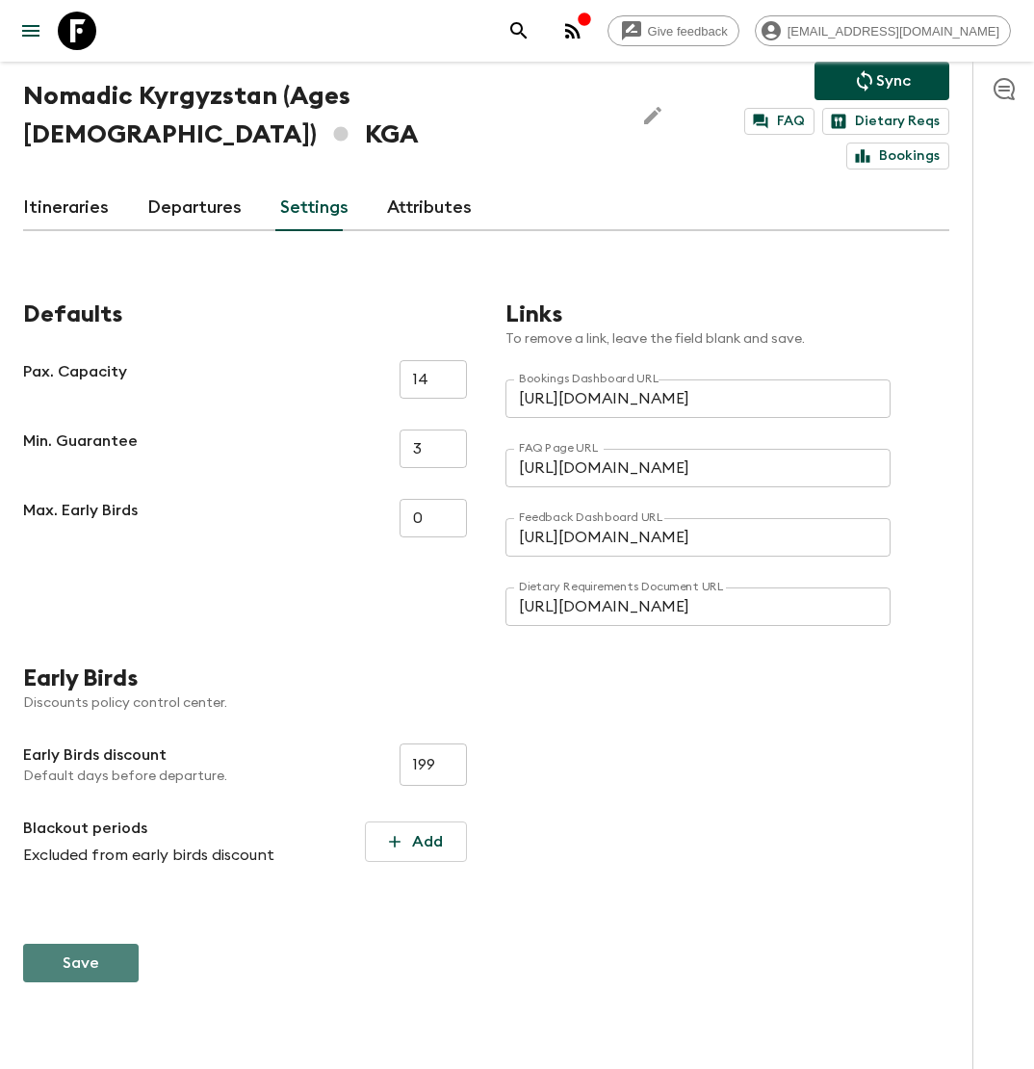
click at [90, 943] on button "Save" at bounding box center [81, 962] width 116 height 39
type input "[URL][DOMAIN_NAME]"
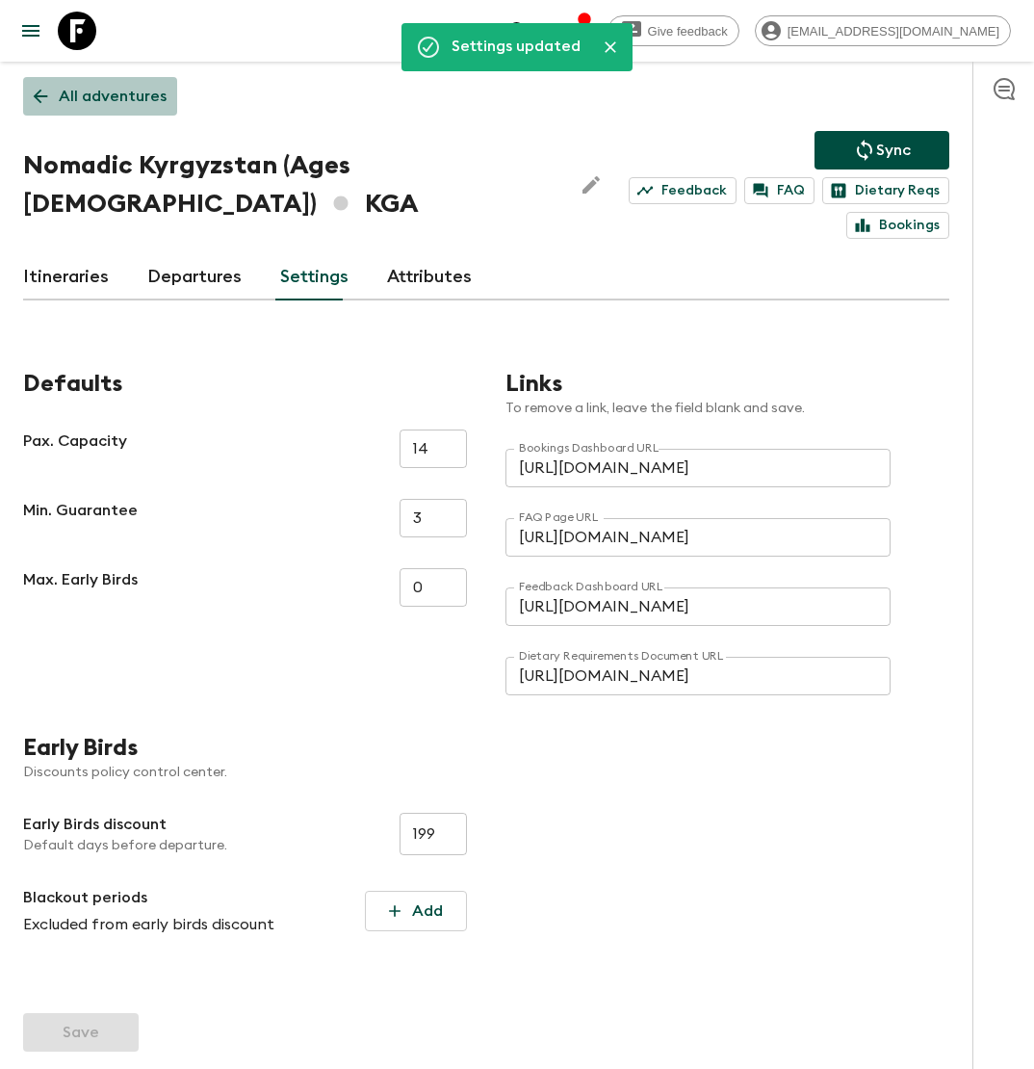
click at [109, 86] on p "All adventures" at bounding box center [113, 96] width 108 height 23
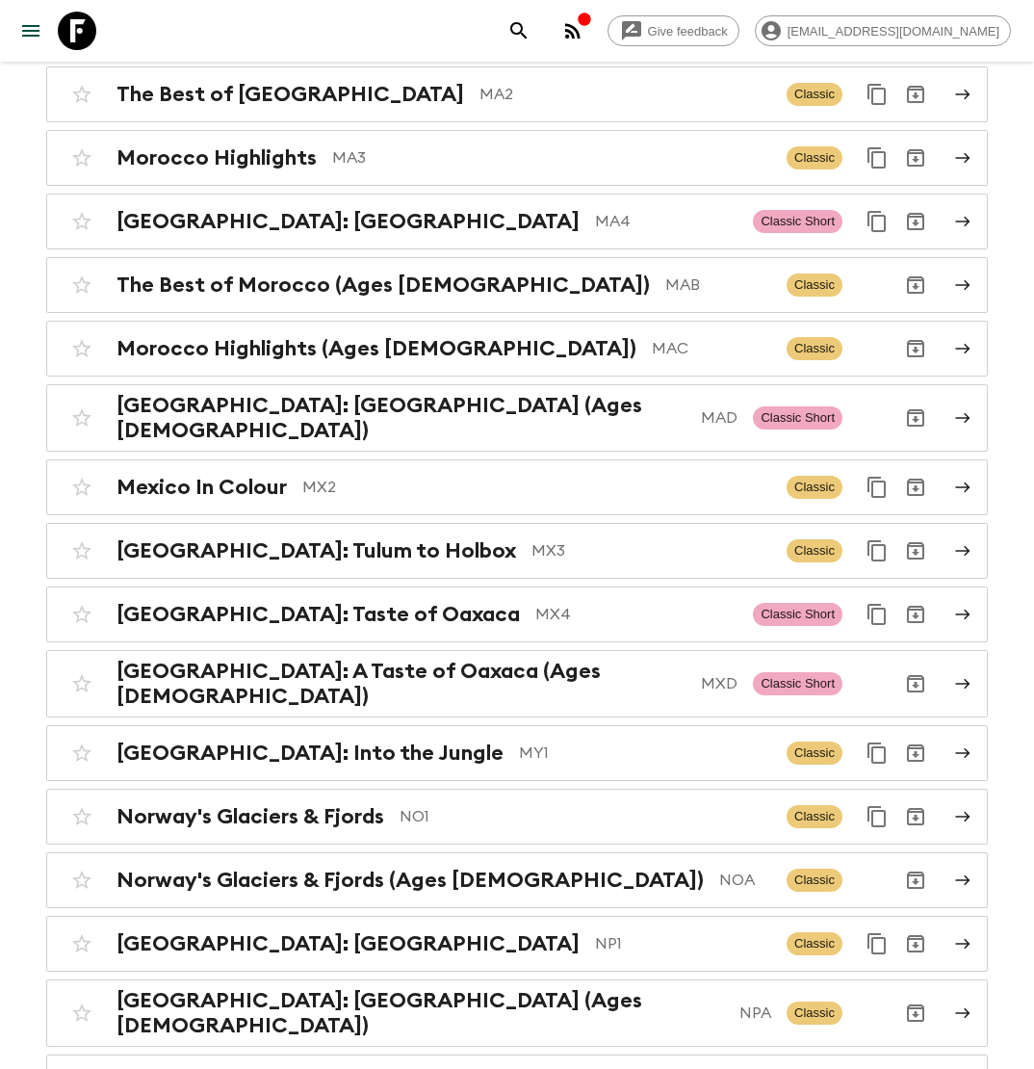
scroll to position [6196, 0]
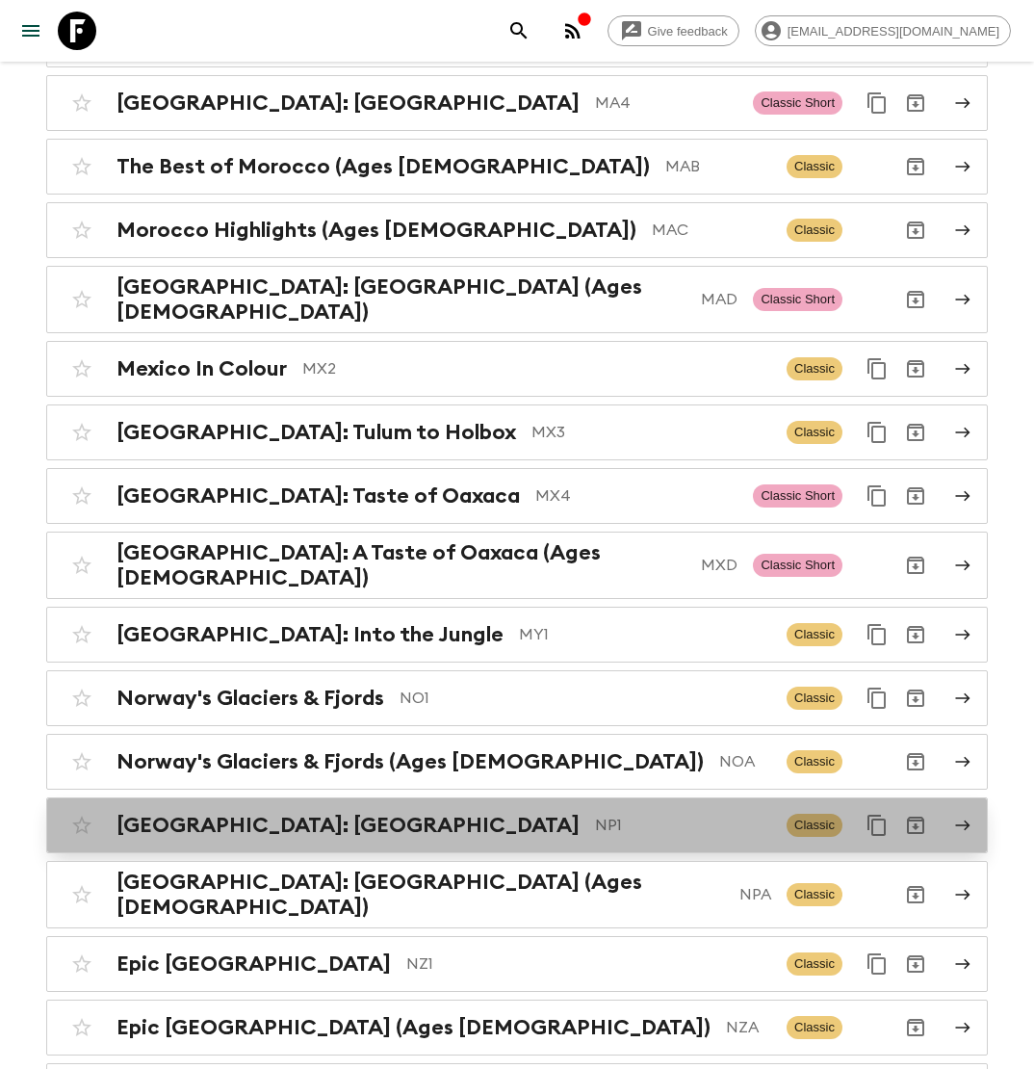
click at [595, 813] on p "NP1" at bounding box center [683, 824] width 176 height 23
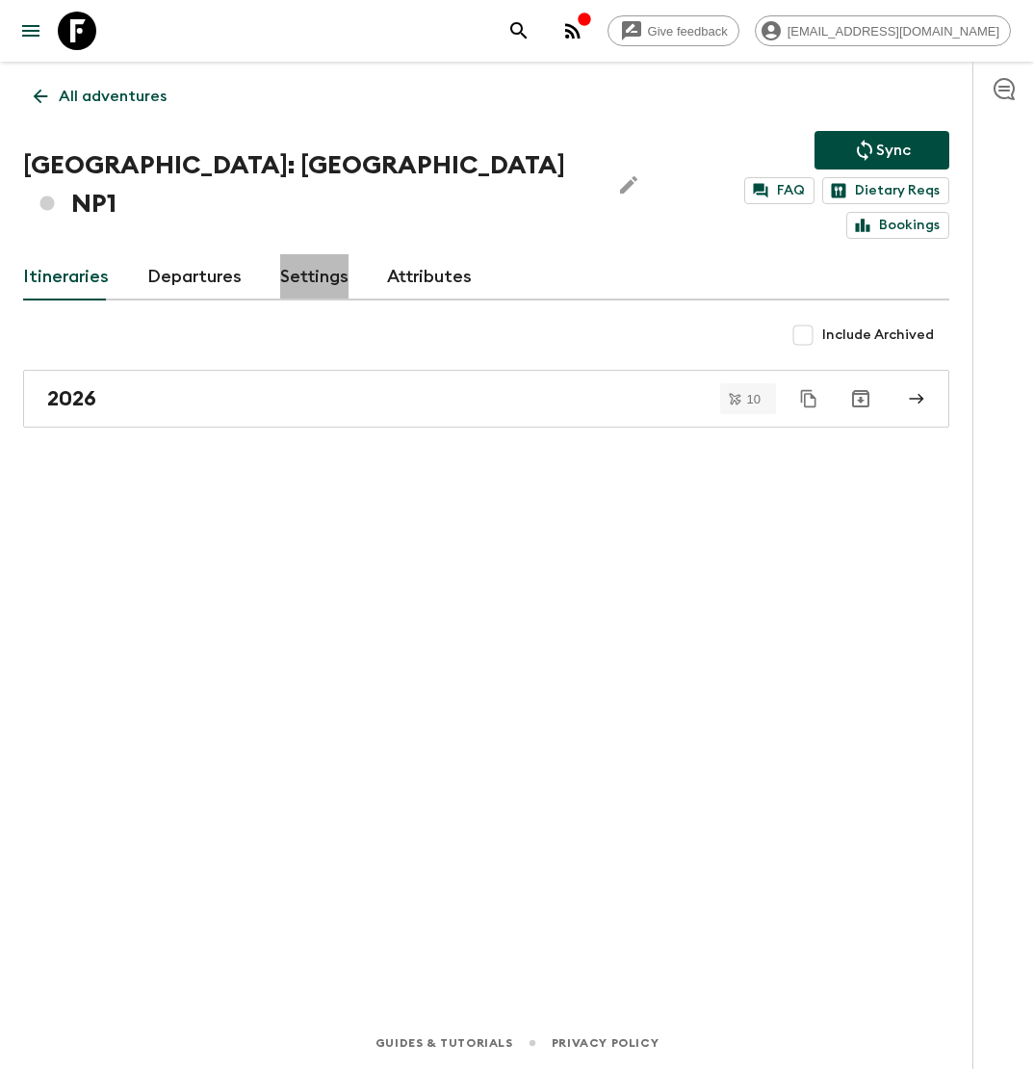
click at [312, 254] on link "Settings" at bounding box center [314, 277] width 68 height 46
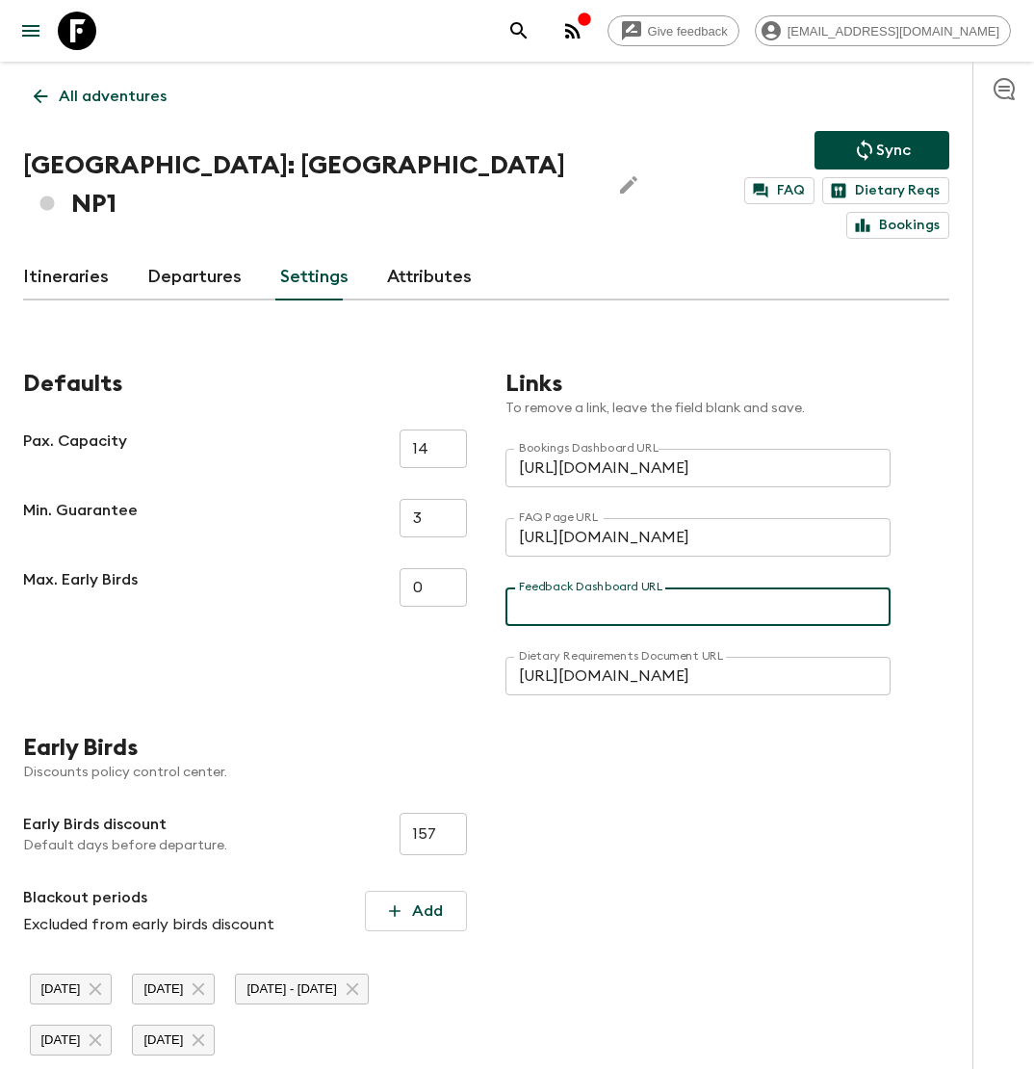
click at [636, 587] on input "Feedback Dashboard URL" at bounding box center [697, 606] width 385 height 39
paste input "[URL][DOMAIN_NAME]"
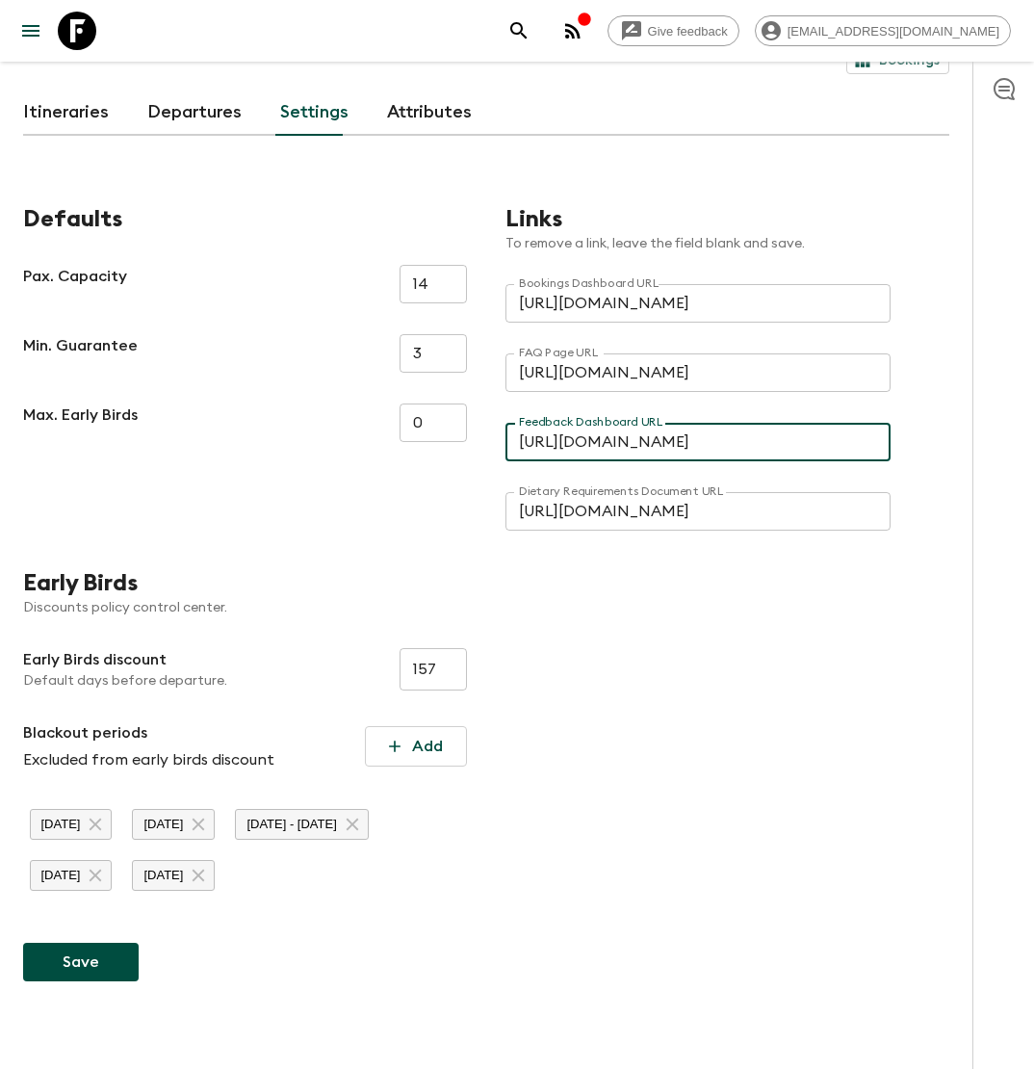
type input "[URL][DOMAIN_NAME]"
click at [44, 942] on button "Save" at bounding box center [81, 961] width 116 height 39
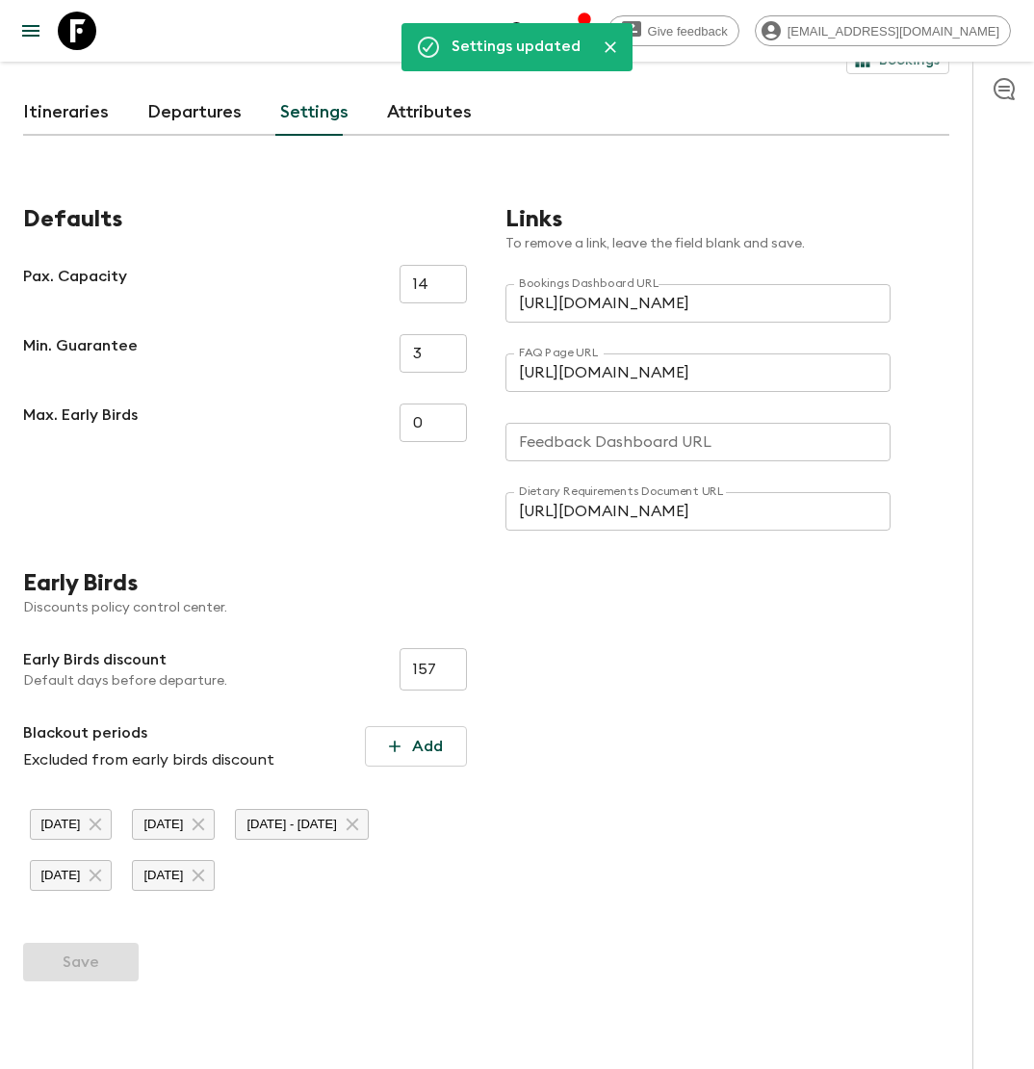
type input "[URL][DOMAIN_NAME]"
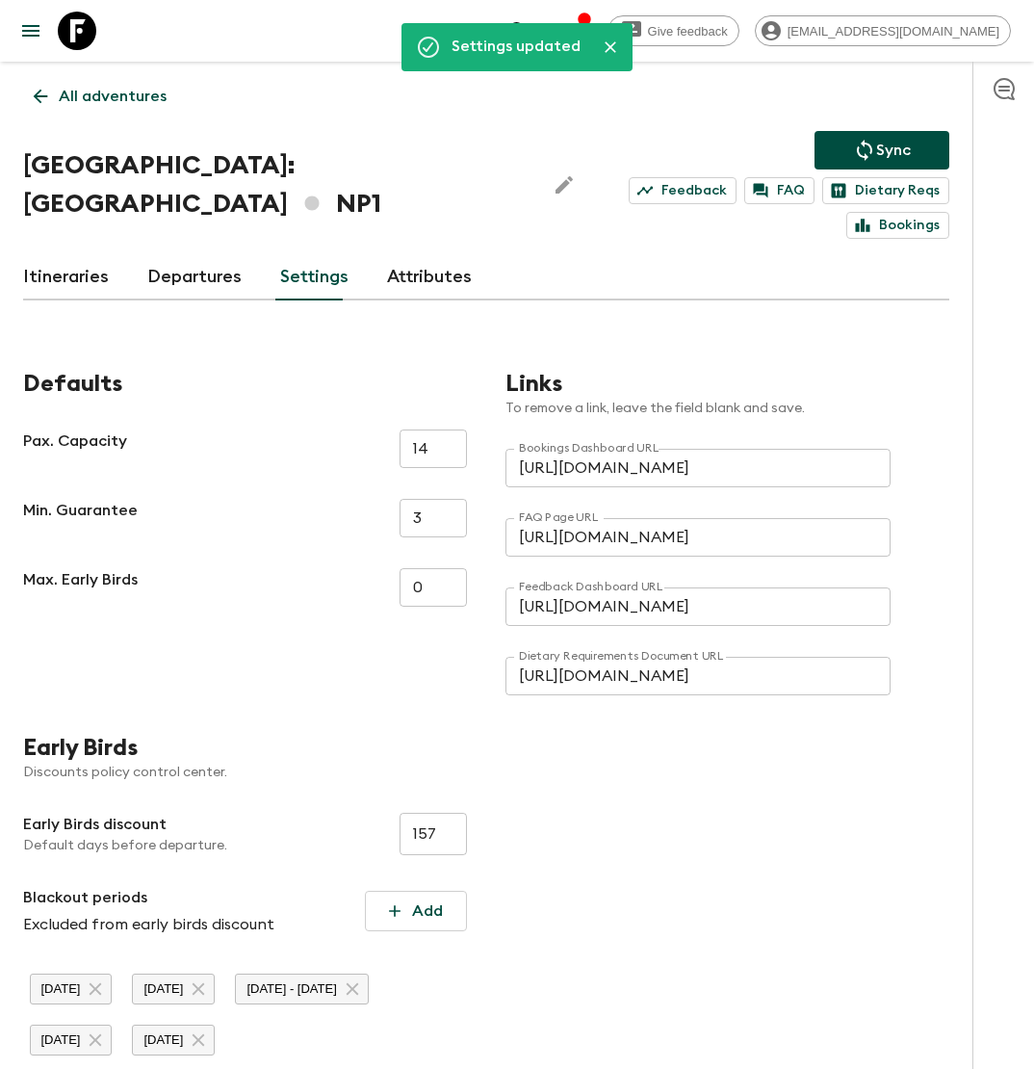
click at [108, 97] on p "All adventures" at bounding box center [113, 96] width 108 height 23
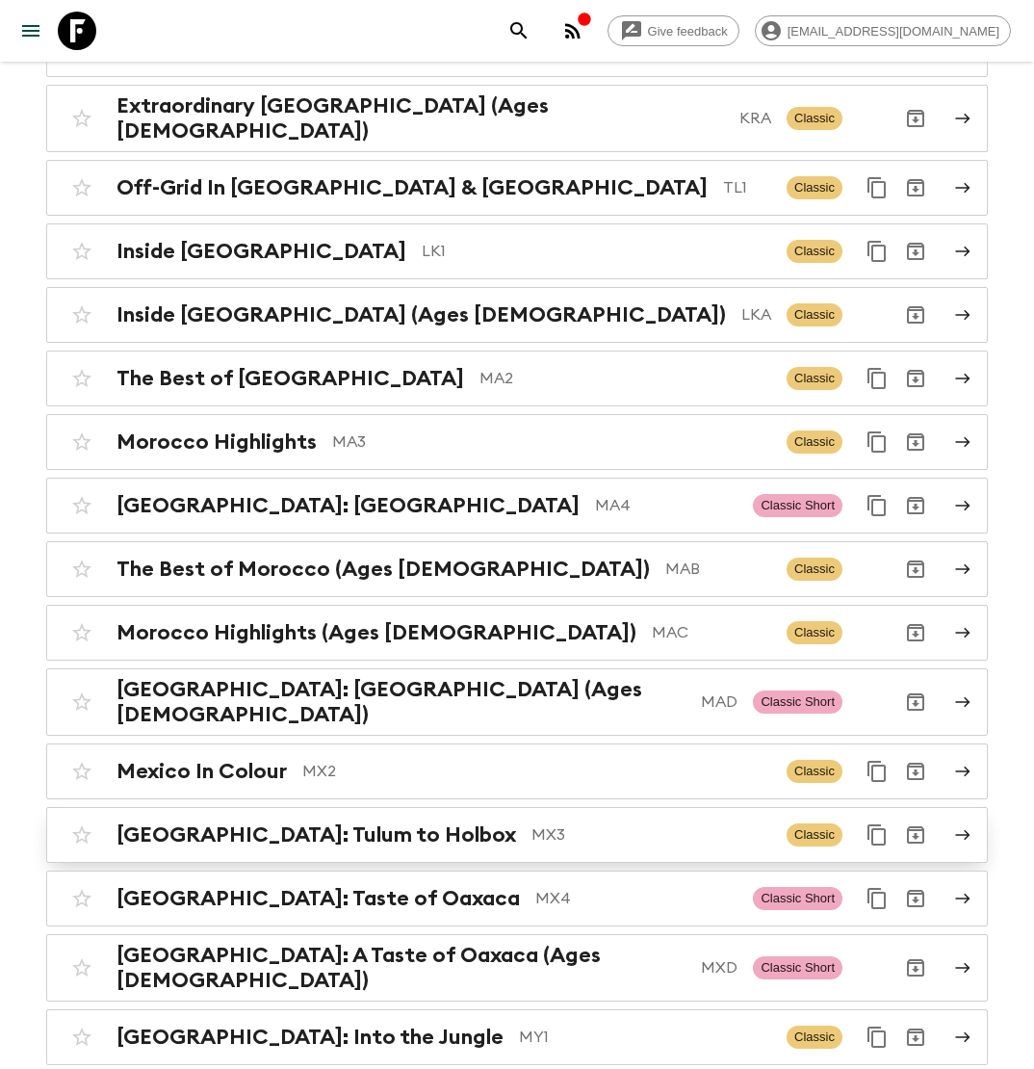
scroll to position [5820, 0]
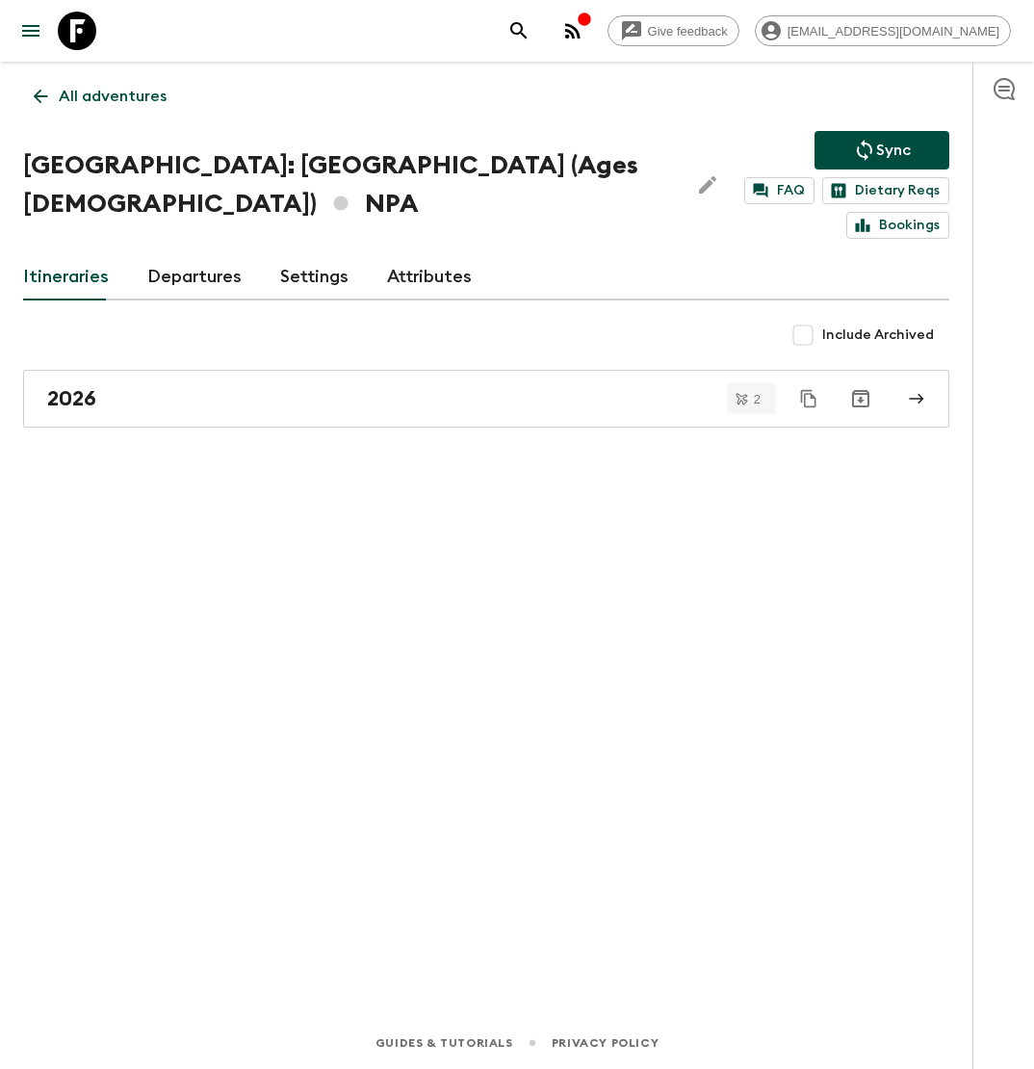
click at [326, 279] on link "Settings" at bounding box center [314, 277] width 68 height 46
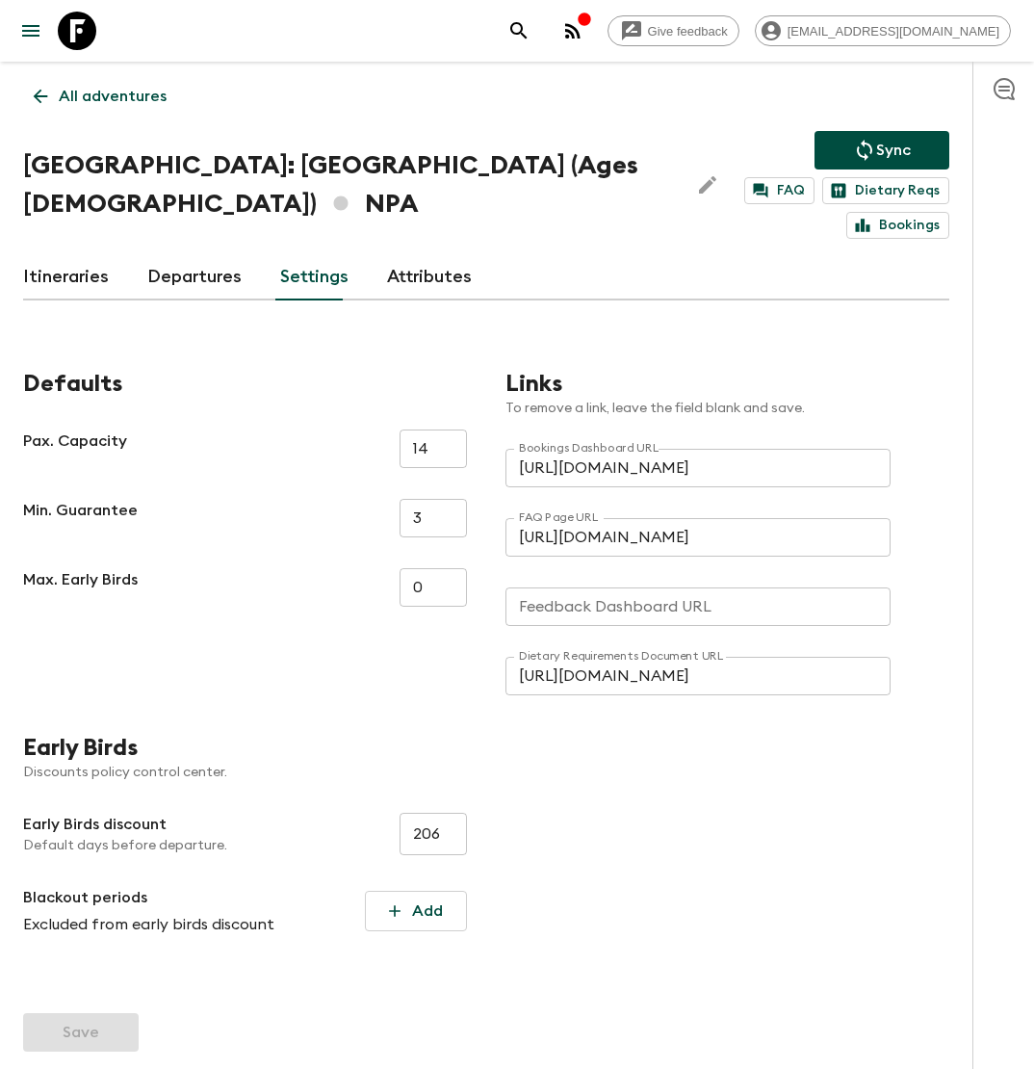
click at [577, 610] on input "Feedback Dashboard URL" at bounding box center [697, 606] width 385 height 39
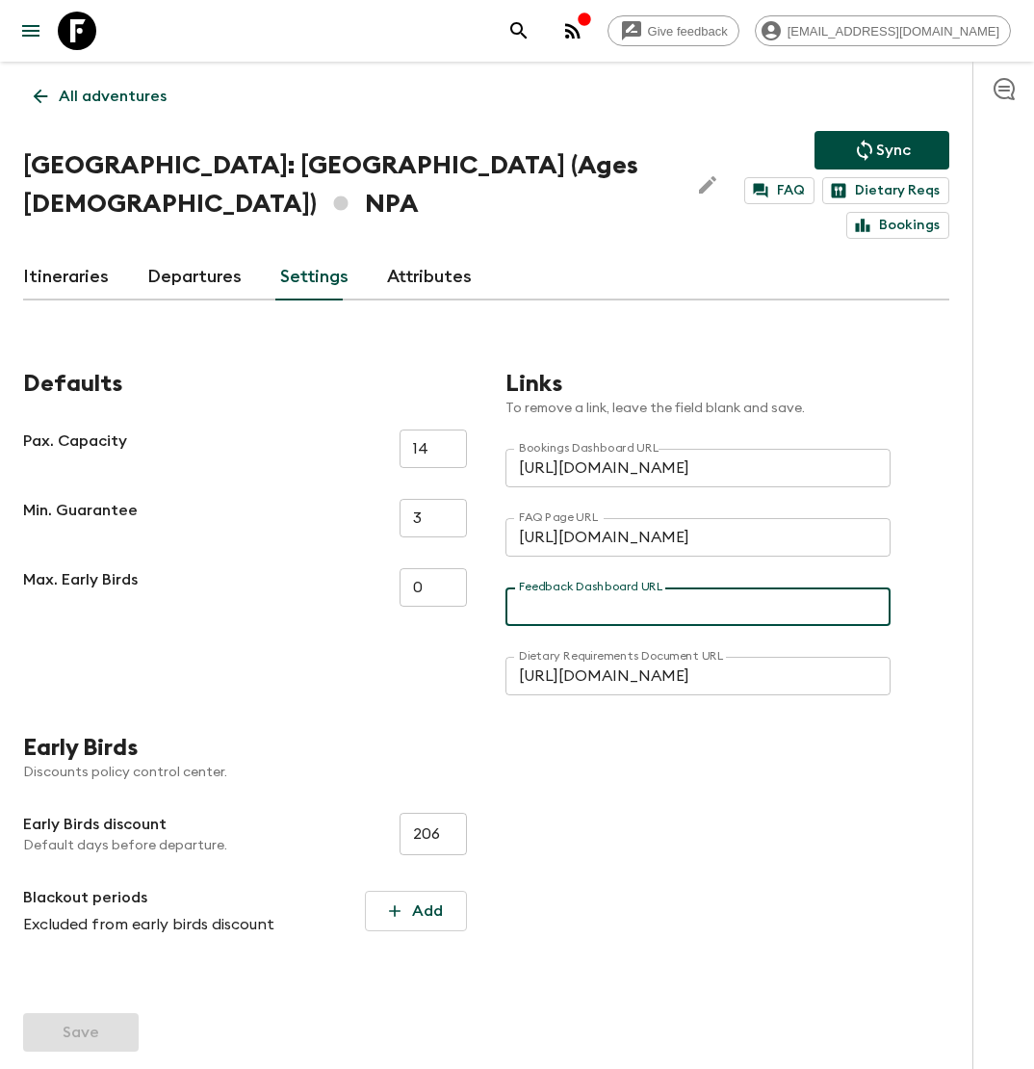
paste input "[URL][DOMAIN_NAME]"
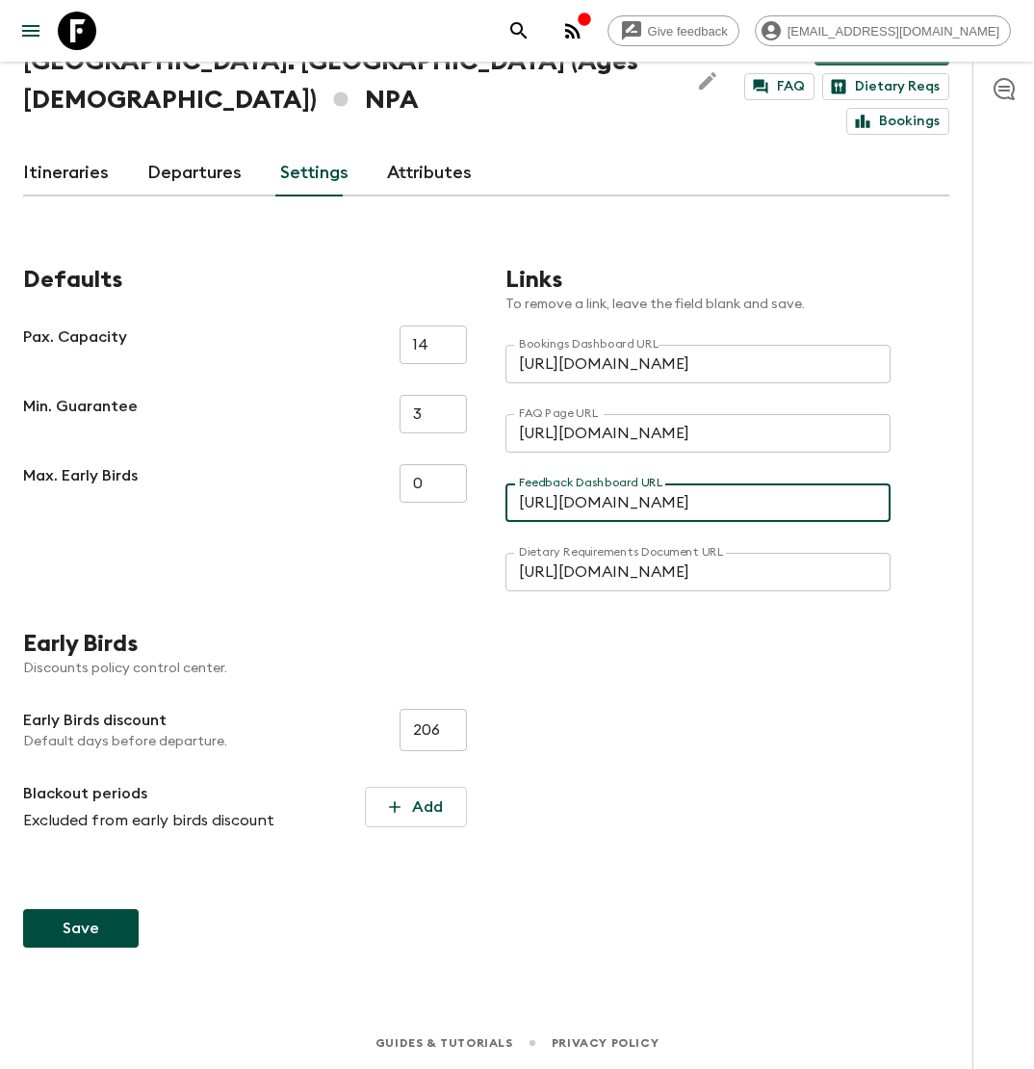
type input "[URL][DOMAIN_NAME]"
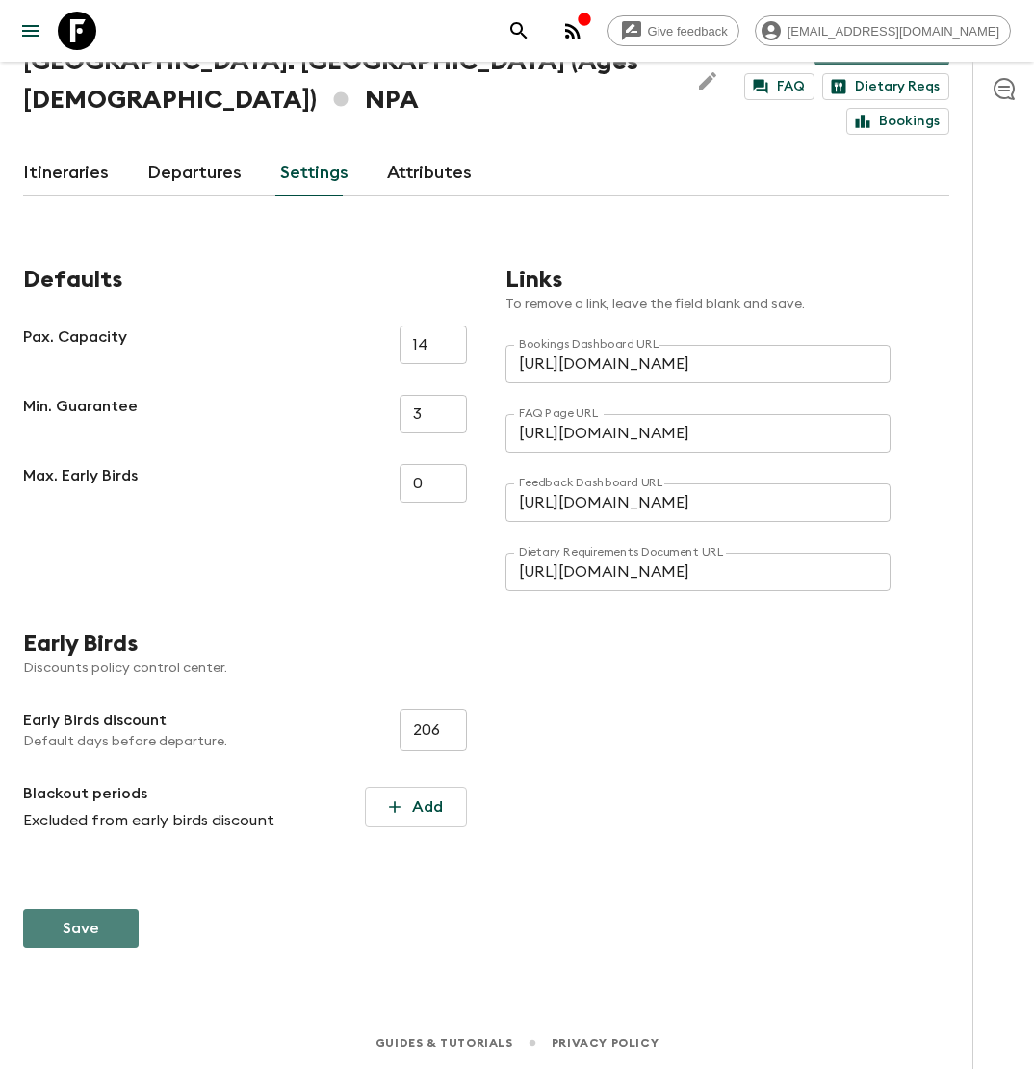
click at [104, 931] on button "Save" at bounding box center [81, 928] width 116 height 39
type input "[URL][DOMAIN_NAME]"
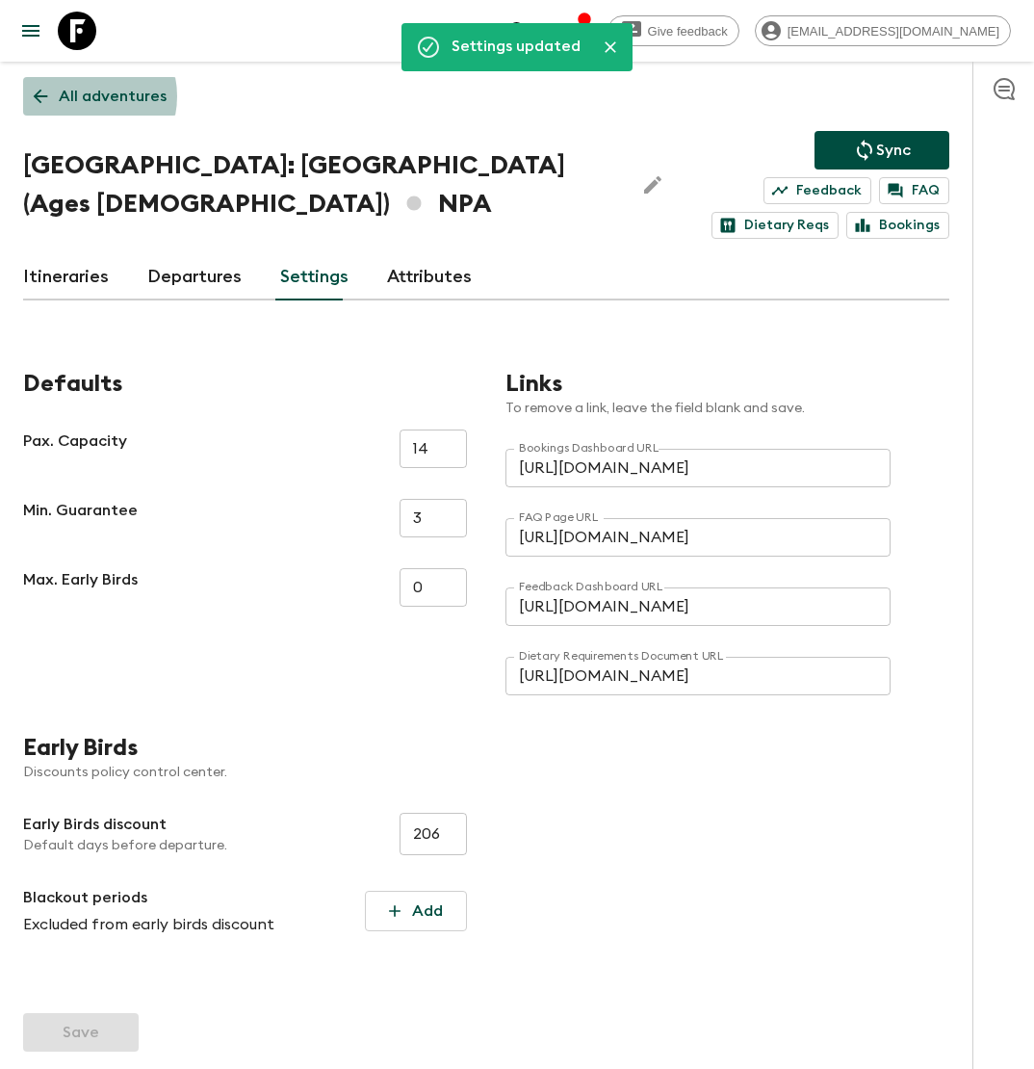
click at [79, 96] on p "All adventures" at bounding box center [113, 96] width 108 height 23
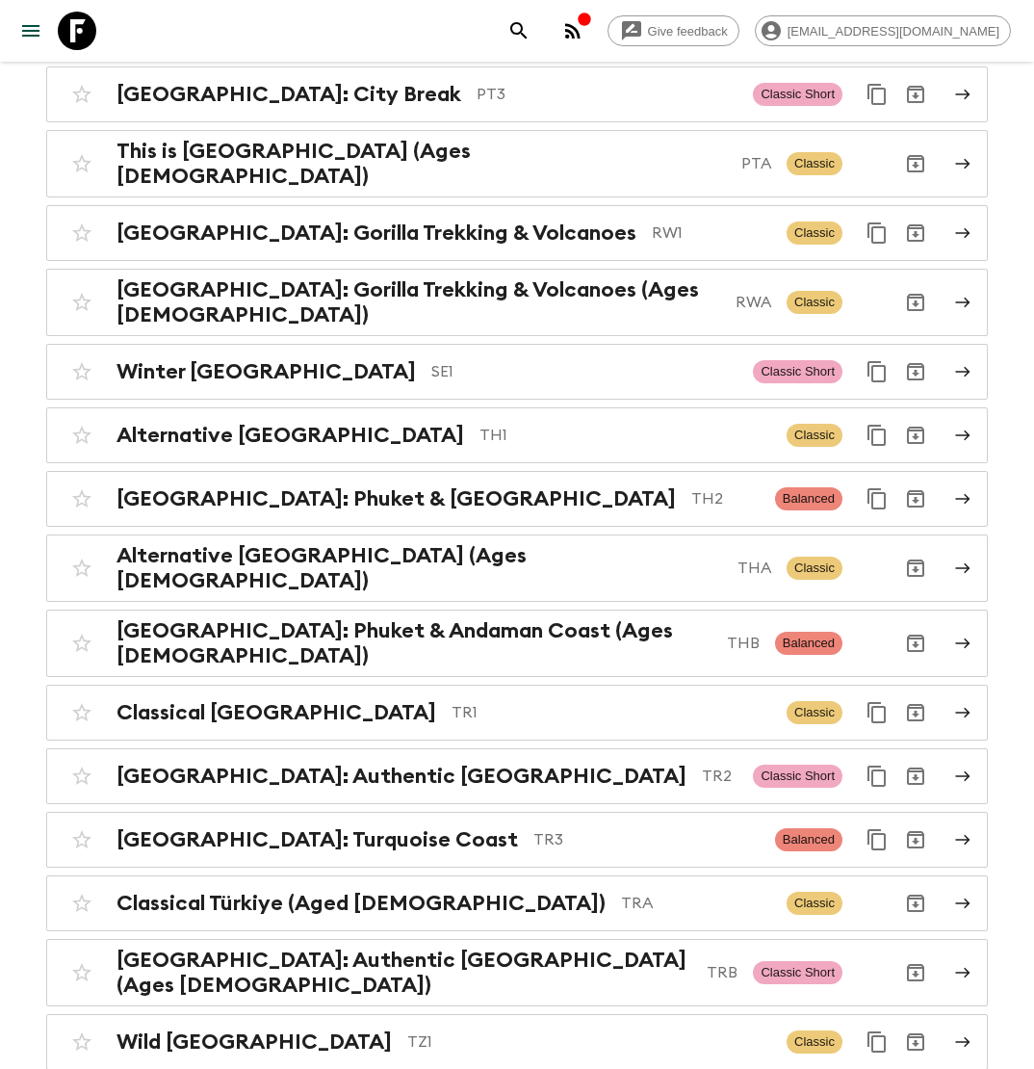
scroll to position [8368, 0]
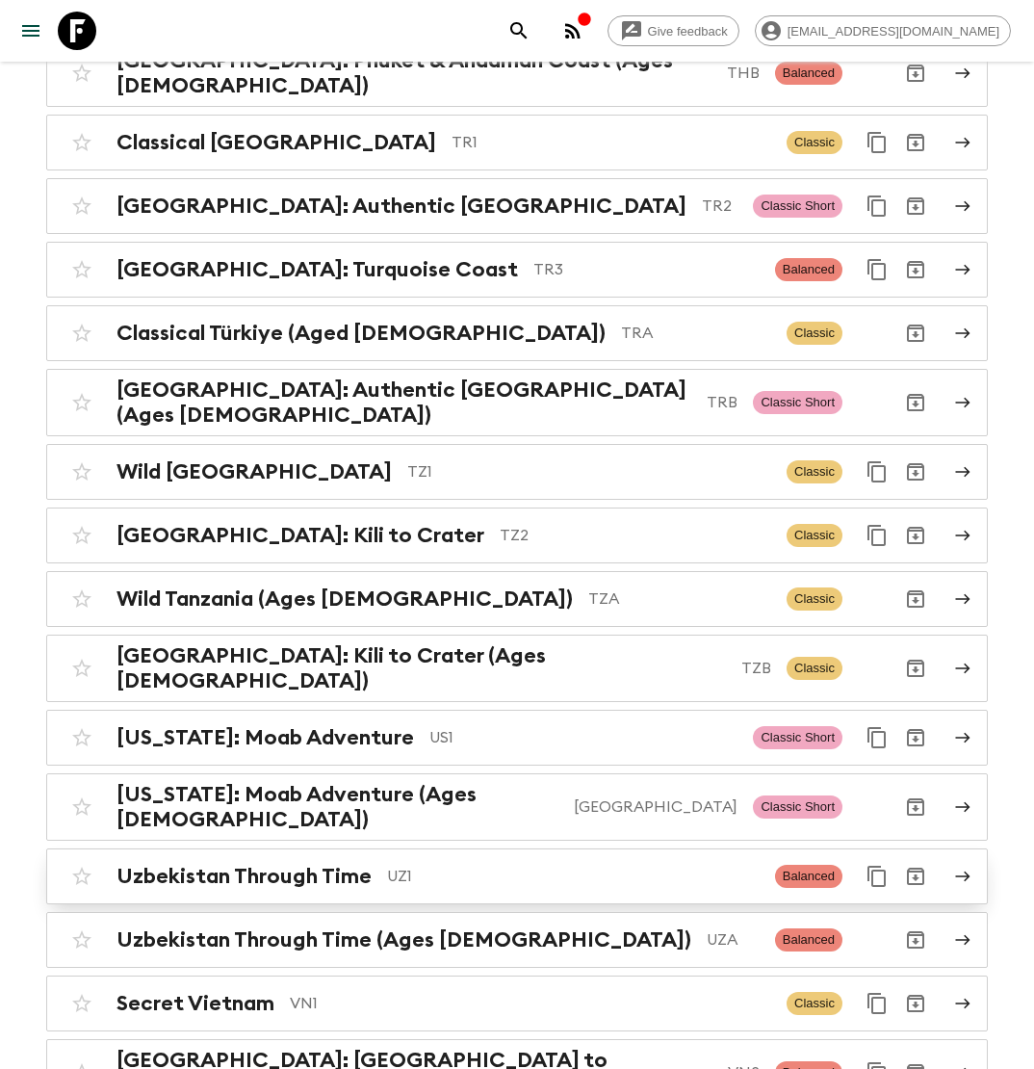
click at [425, 864] on p "UZ1" at bounding box center [573, 875] width 373 height 23
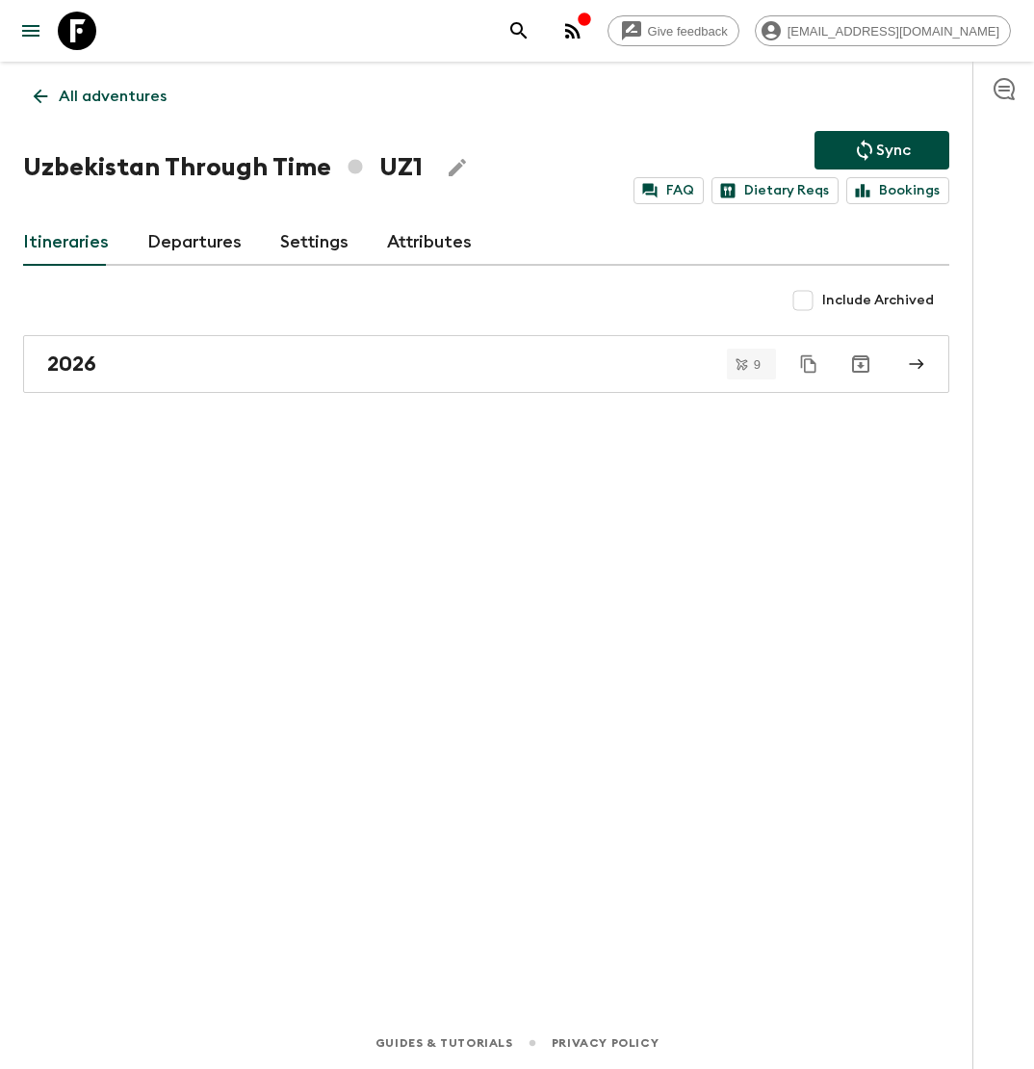
click at [293, 243] on link "Settings" at bounding box center [314, 242] width 68 height 46
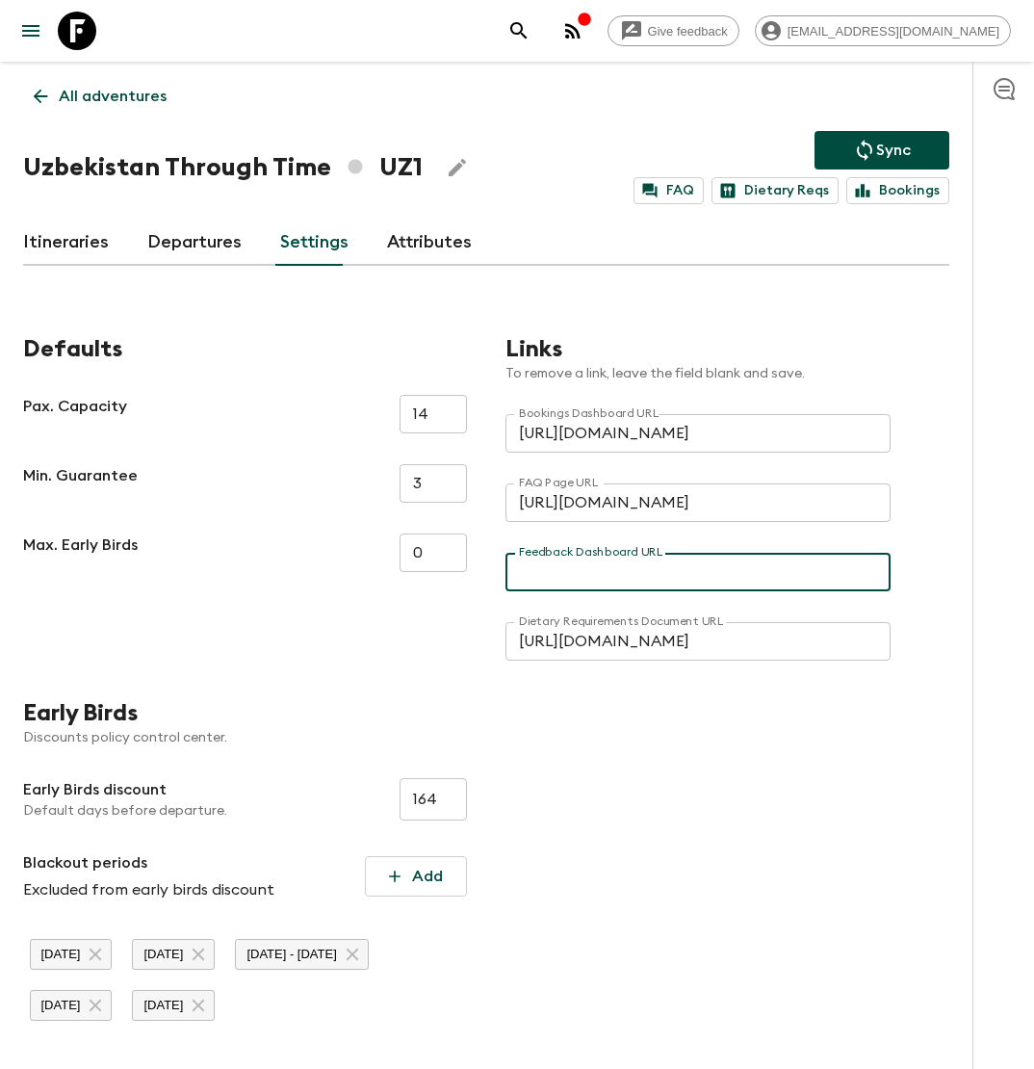
click at [546, 567] on input "Feedback Dashboard URL" at bounding box center [697, 572] width 385 height 39
paste input "[URL][DOMAIN_NAME]"
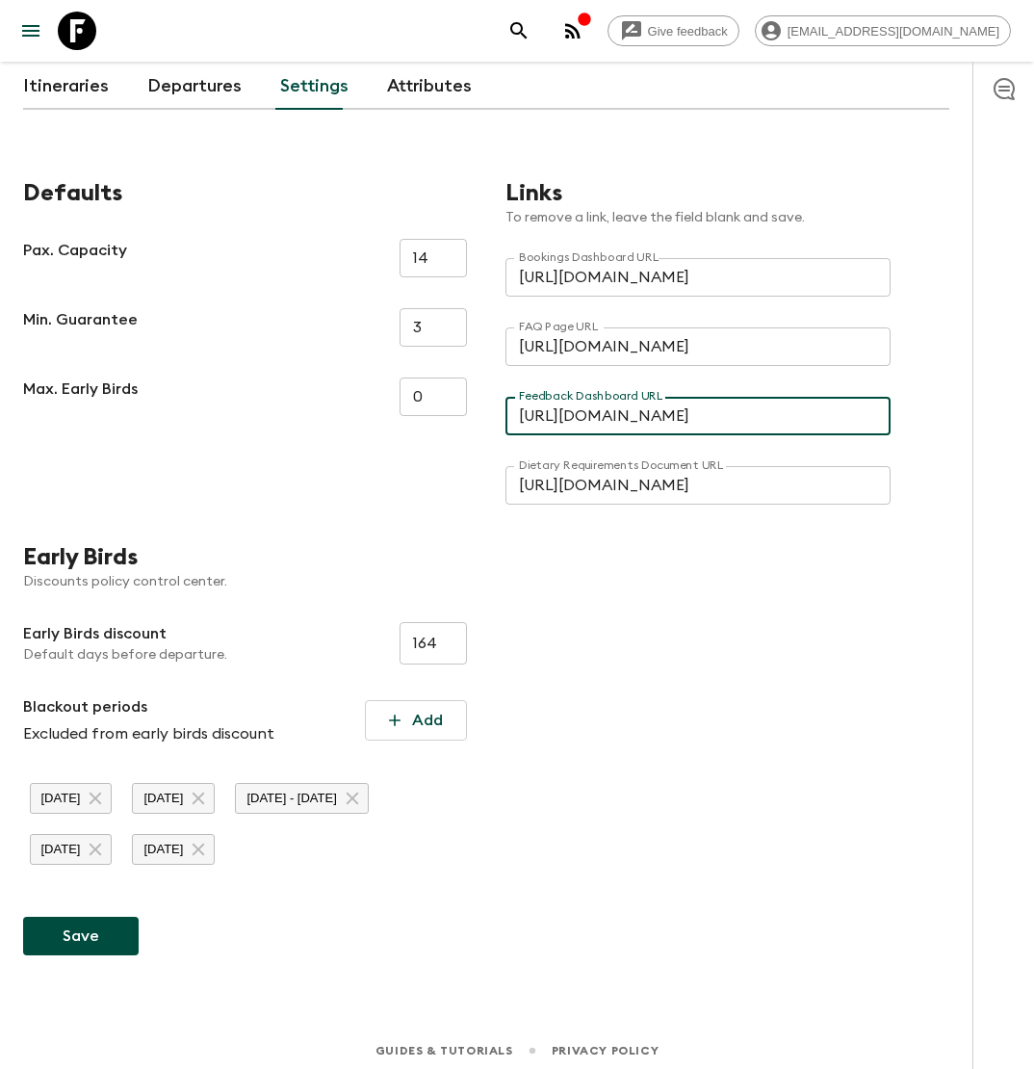
scroll to position [165, 0]
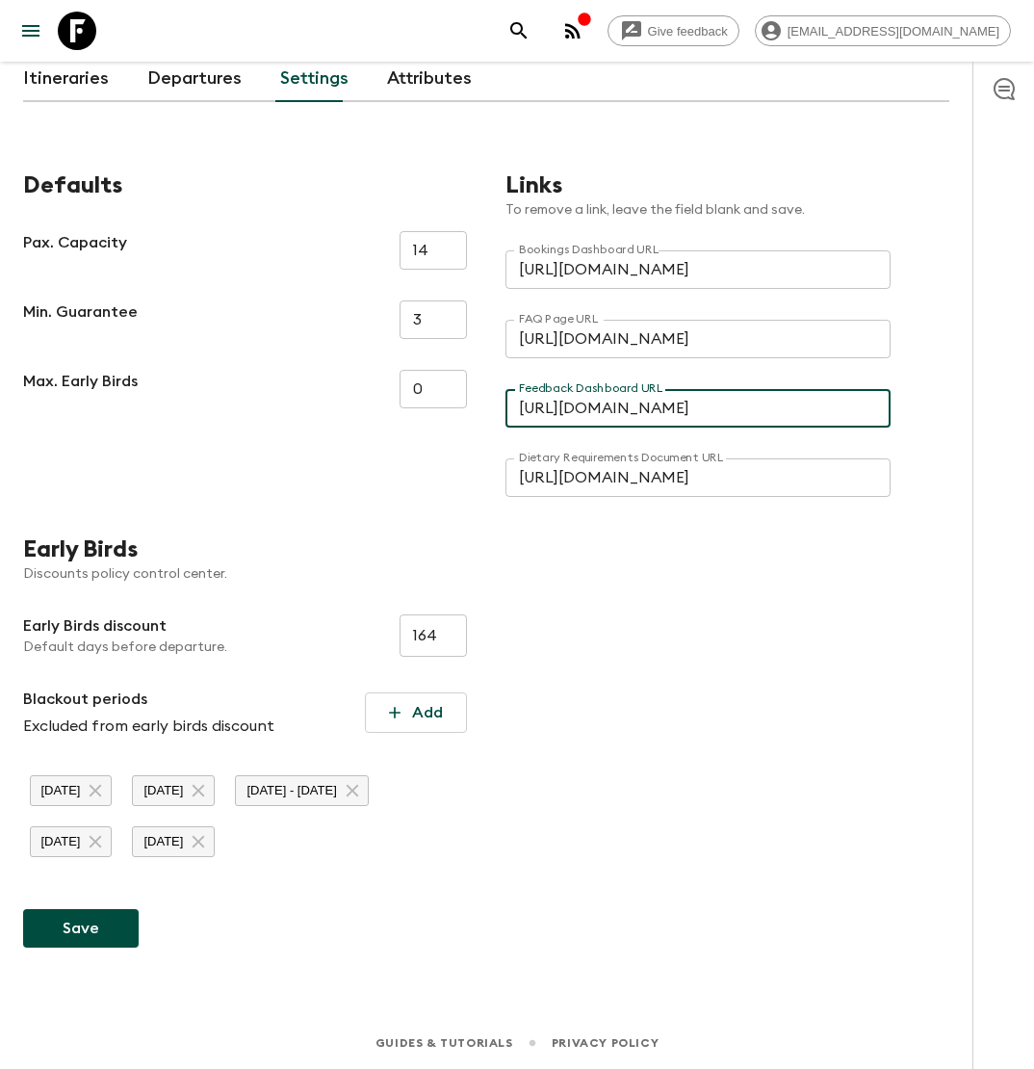
type input "[URL][DOMAIN_NAME]"
click at [90, 934] on button "Save" at bounding box center [81, 928] width 116 height 39
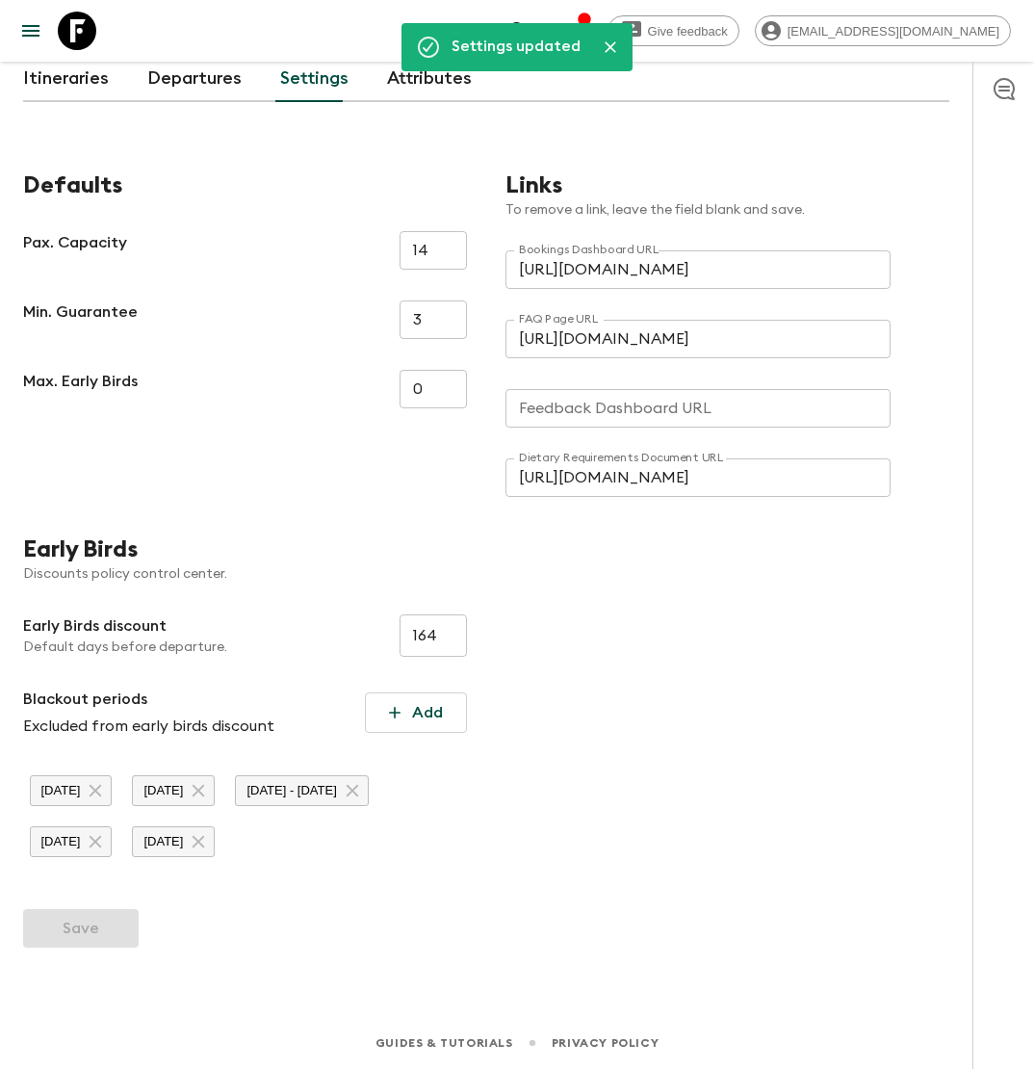
type input "[URL][DOMAIN_NAME]"
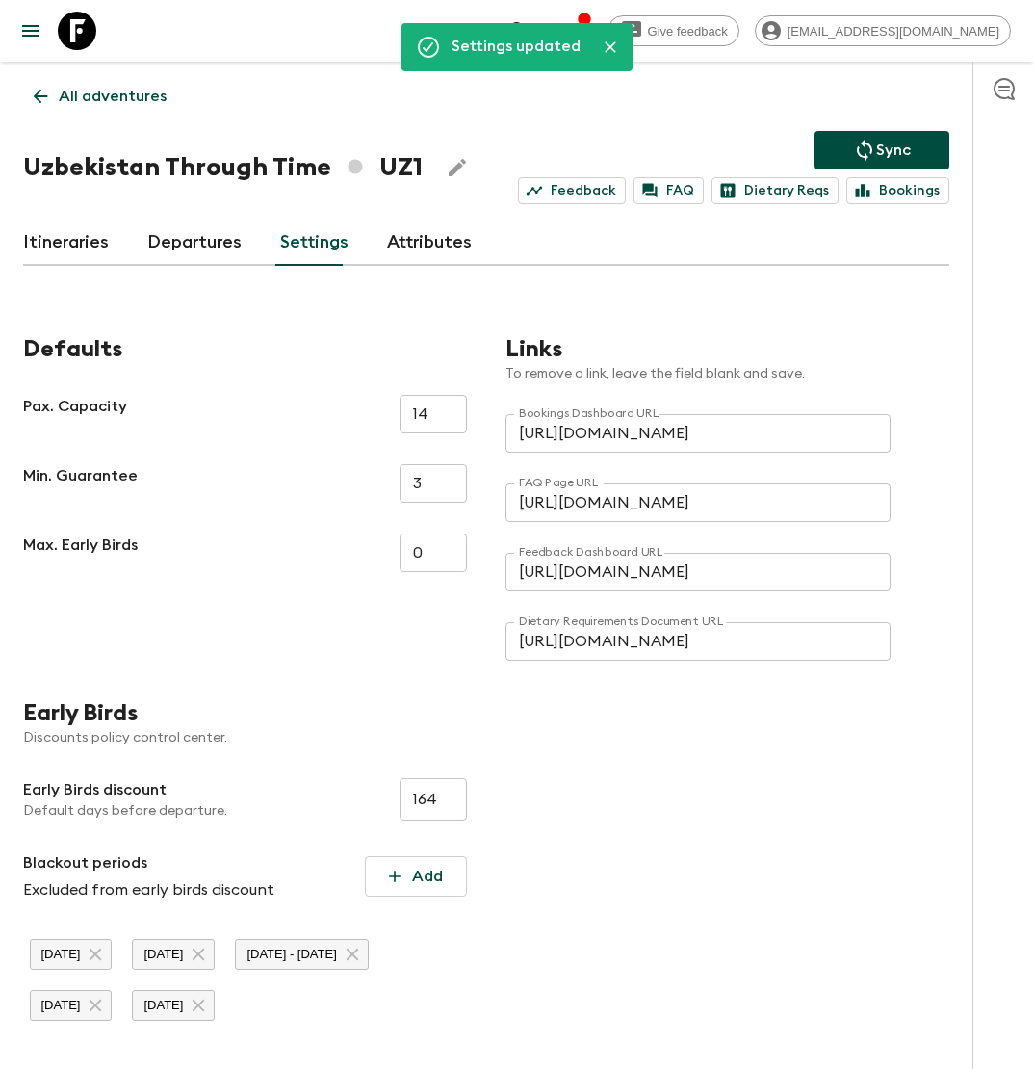
click at [130, 99] on p "All adventures" at bounding box center [113, 96] width 108 height 23
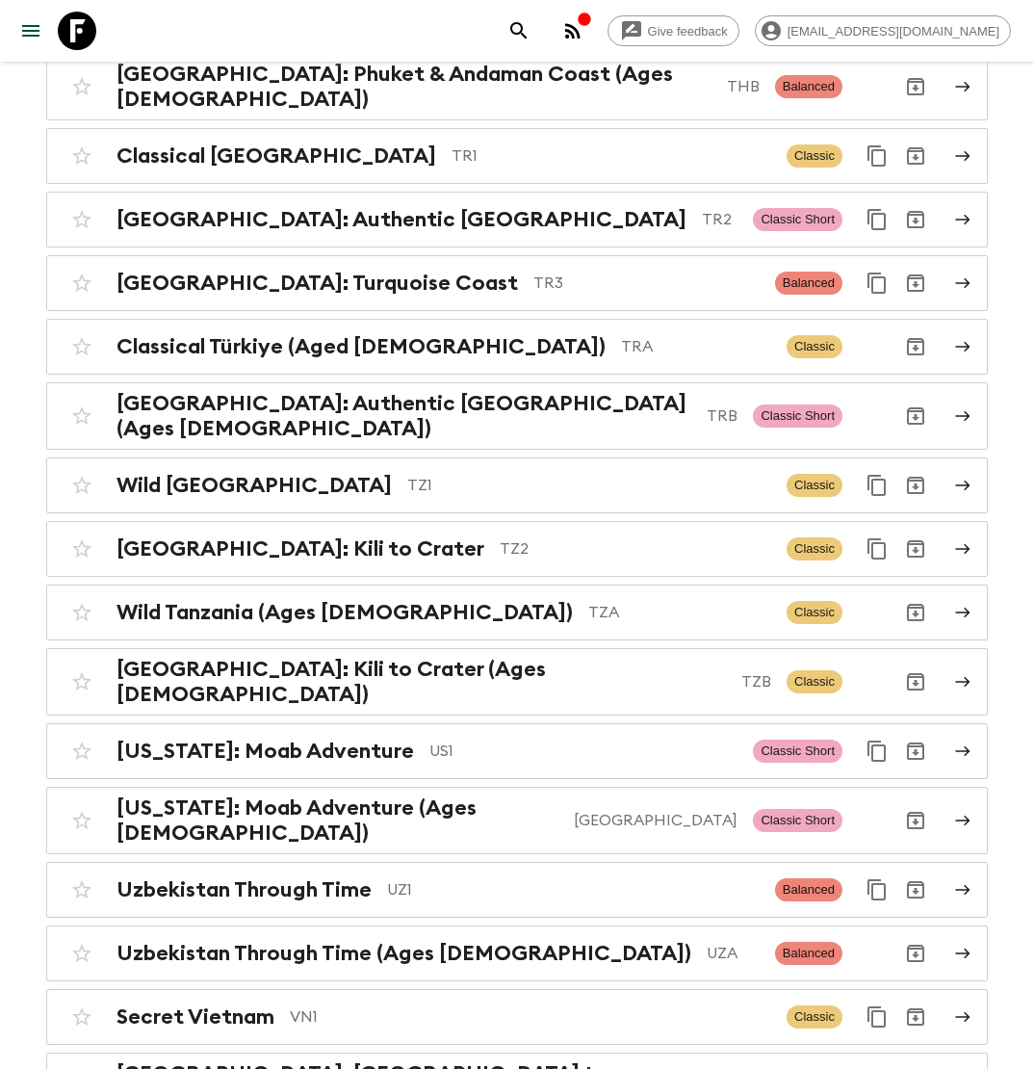
scroll to position [8368, 0]
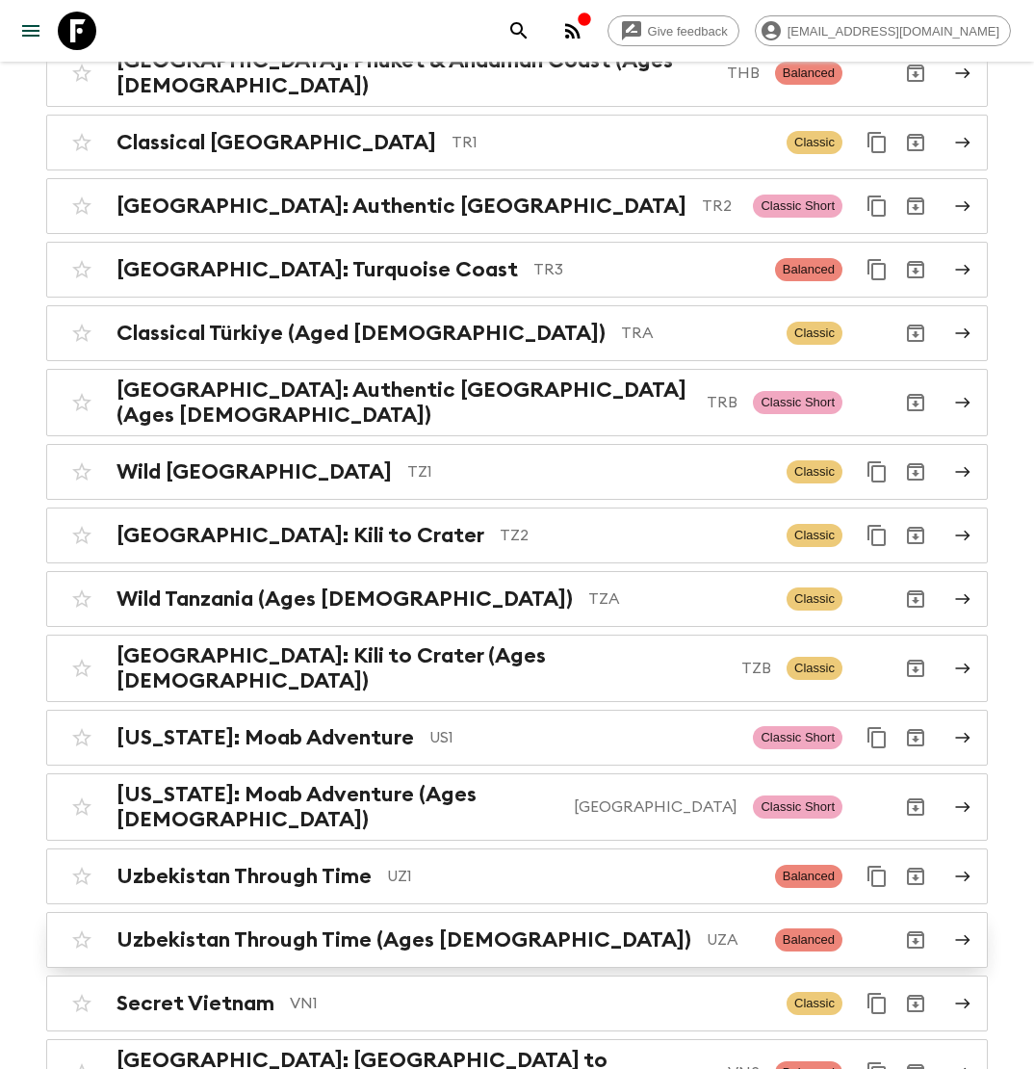
click at [420, 927] on h2 "Uzbekistan Through Time (Ages [DEMOGRAPHIC_DATA])" at bounding box center [403, 939] width 575 height 25
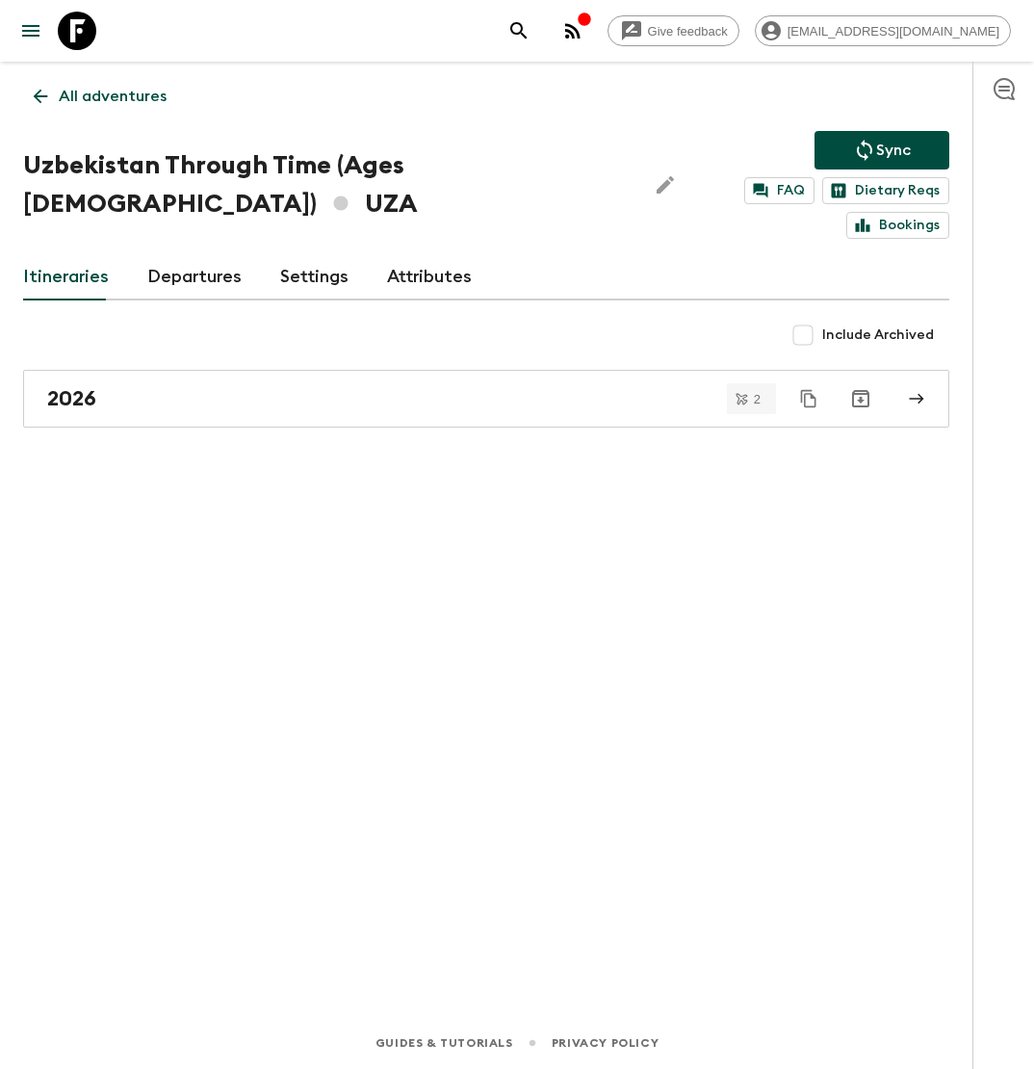
click at [307, 272] on link "Settings" at bounding box center [314, 277] width 68 height 46
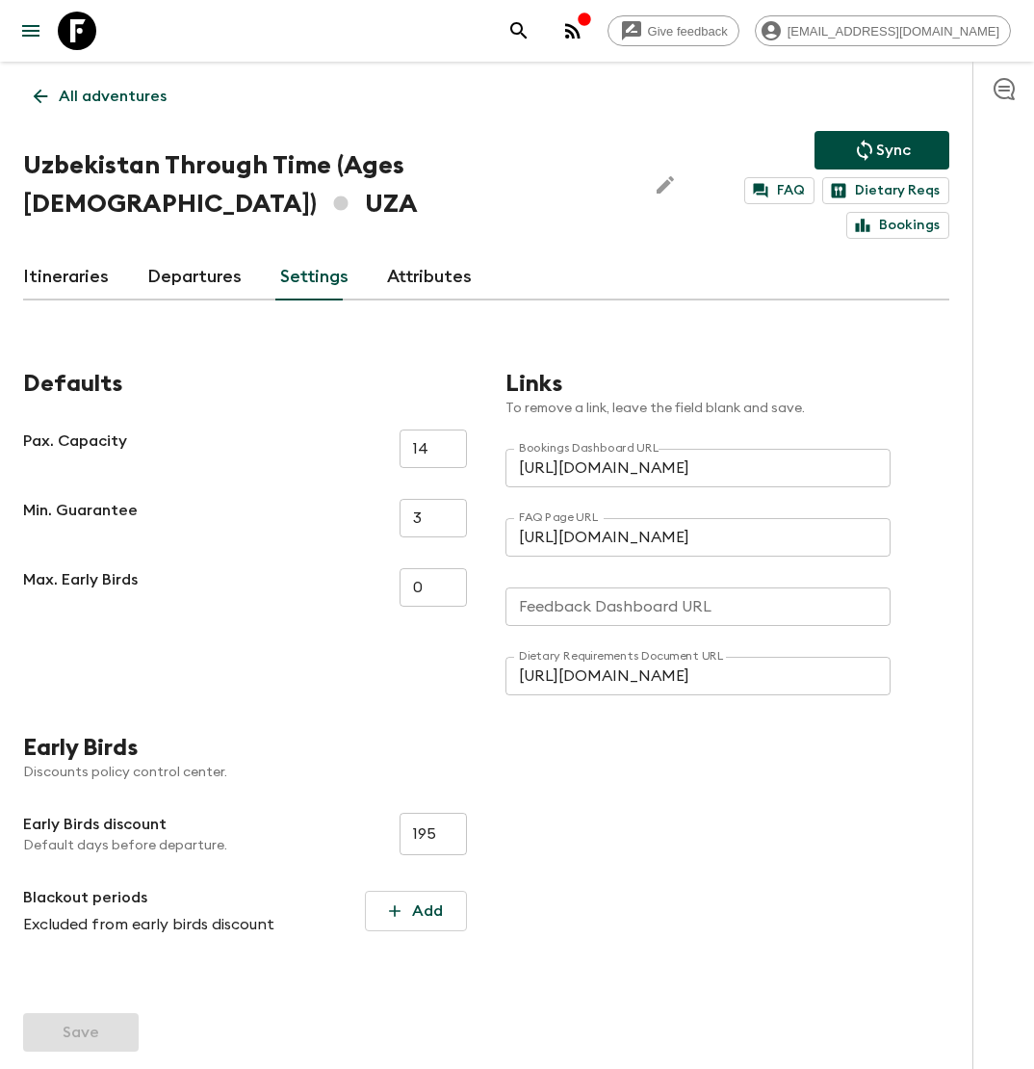
click at [554, 608] on input "Feedback Dashboard URL" at bounding box center [697, 606] width 385 height 39
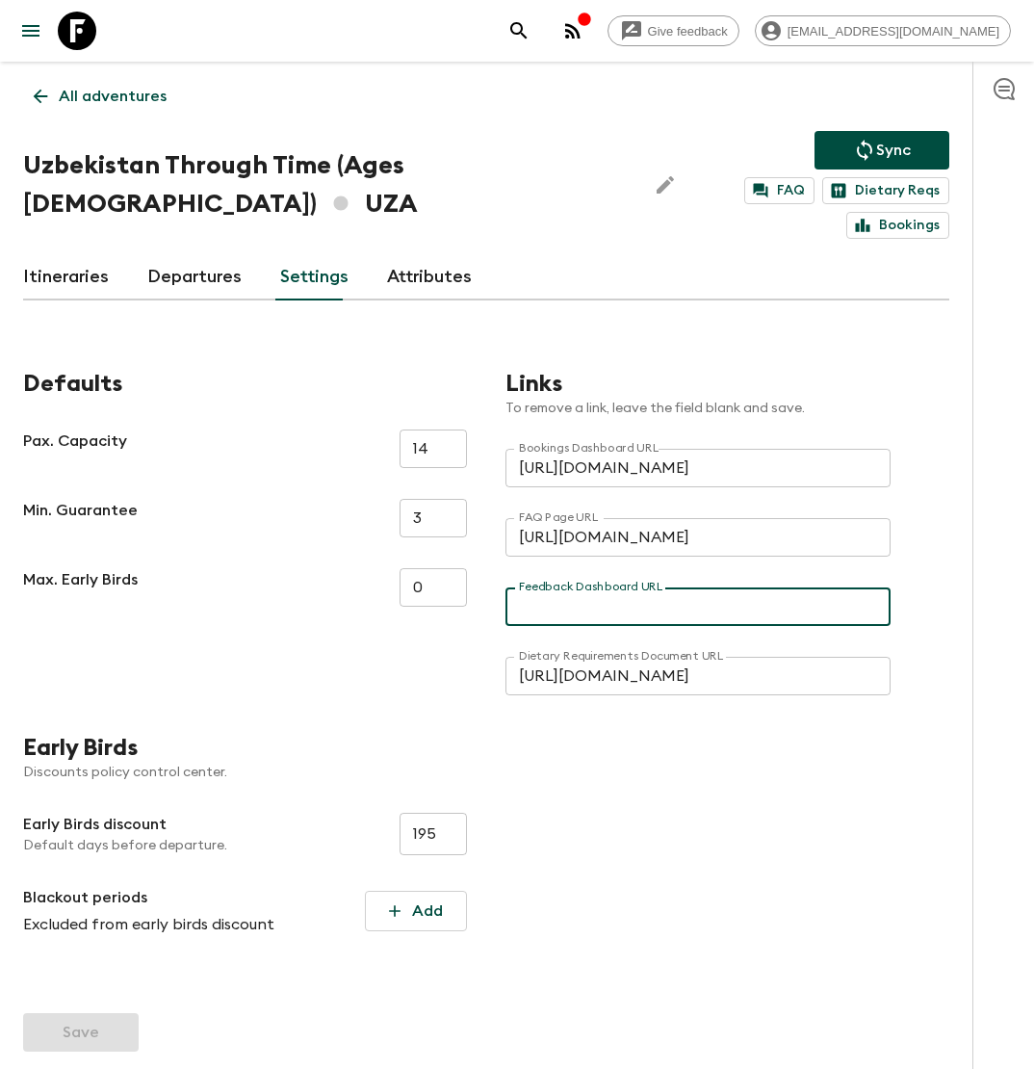
paste input "[URL][DOMAIN_NAME]"
type input "[URL][DOMAIN_NAME]"
click at [105, 1039] on button "Save" at bounding box center [81, 1032] width 116 height 39
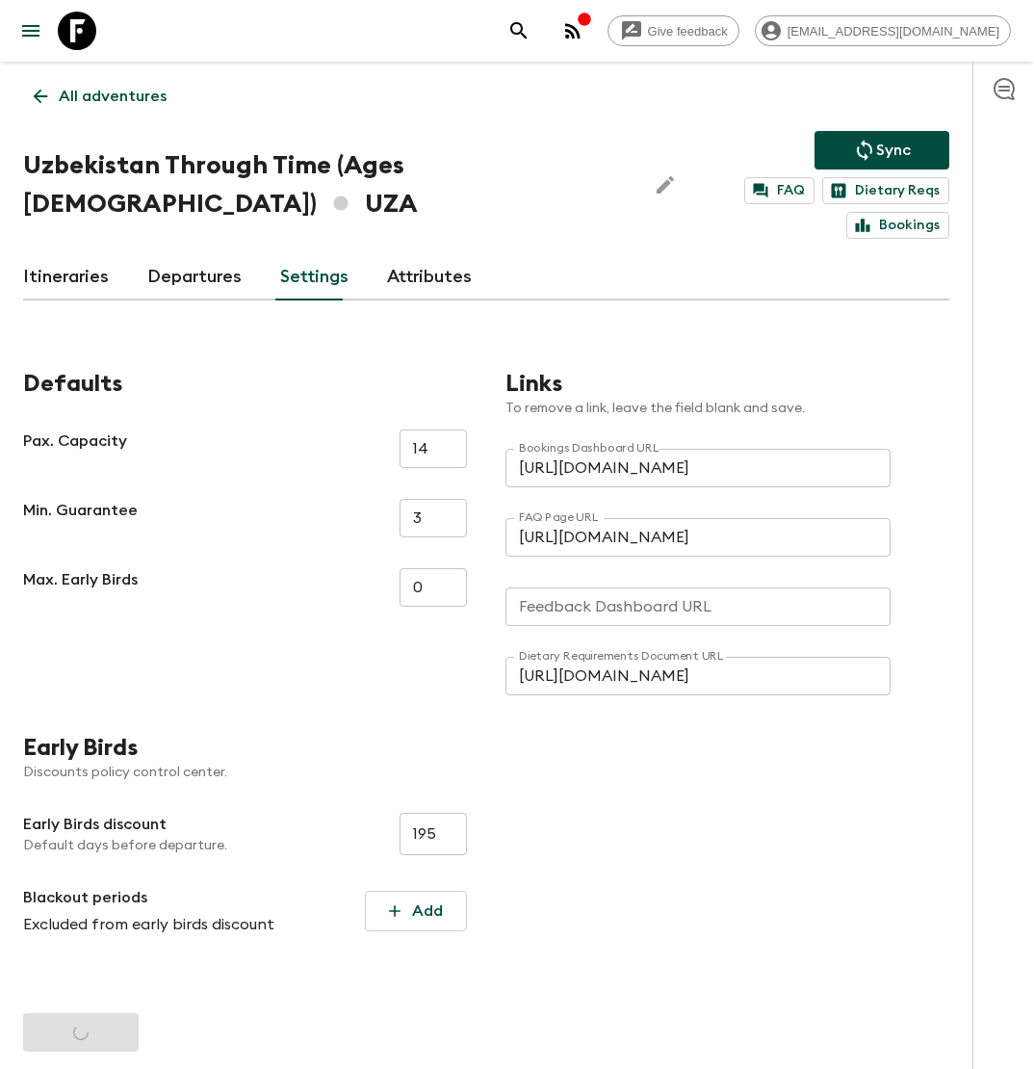
type input "[URL][DOMAIN_NAME]"
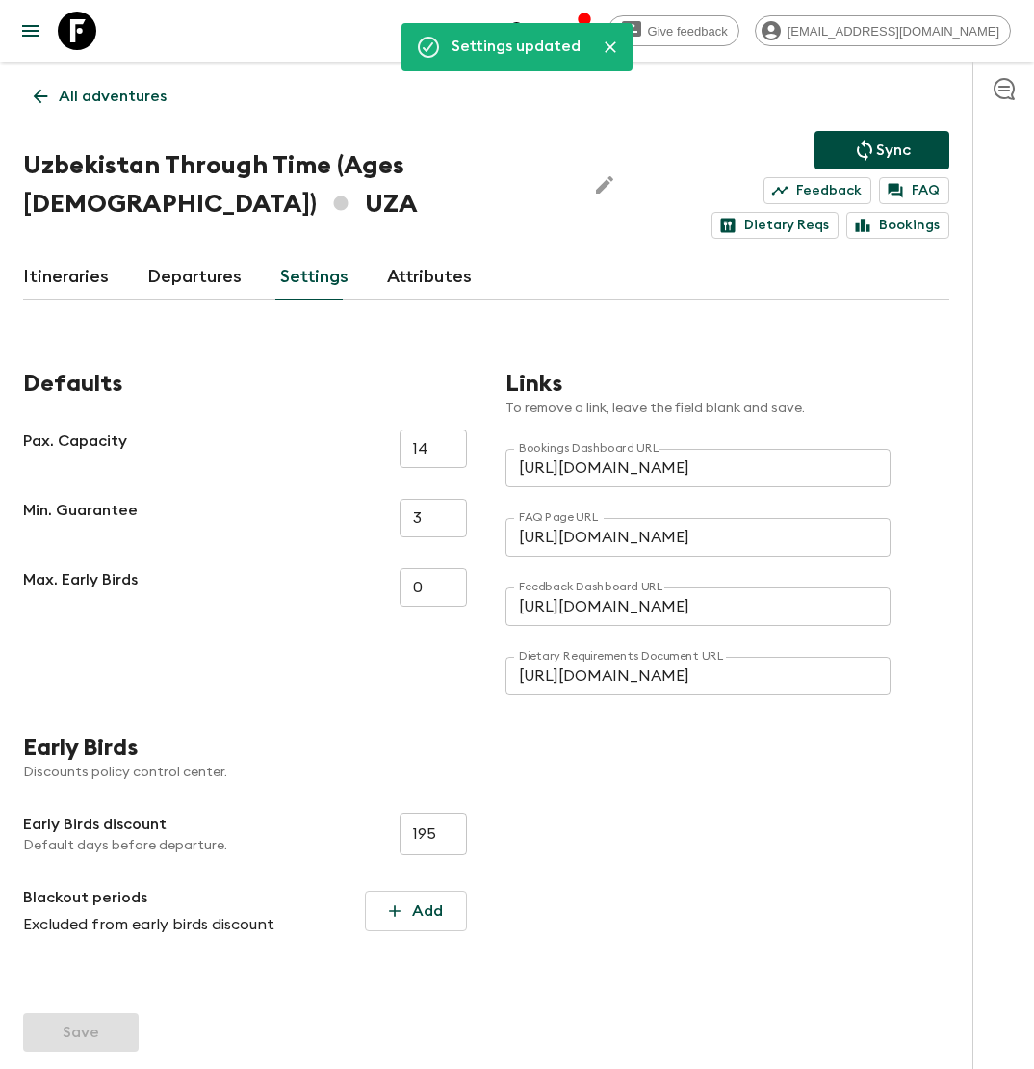
click at [90, 99] on p "All adventures" at bounding box center [113, 96] width 108 height 23
